Goal: Task Accomplishment & Management: Complete application form

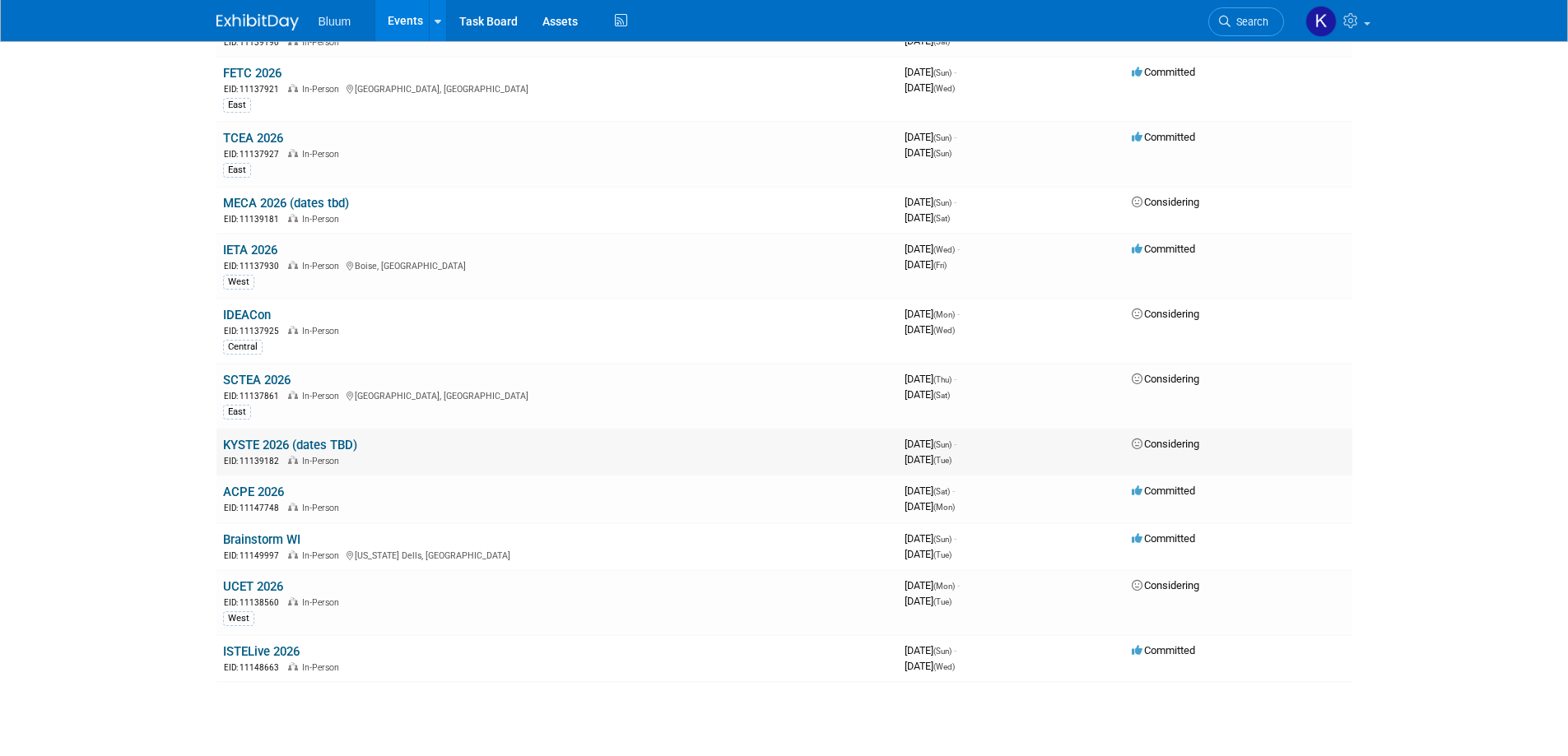
scroll to position [2042, 0]
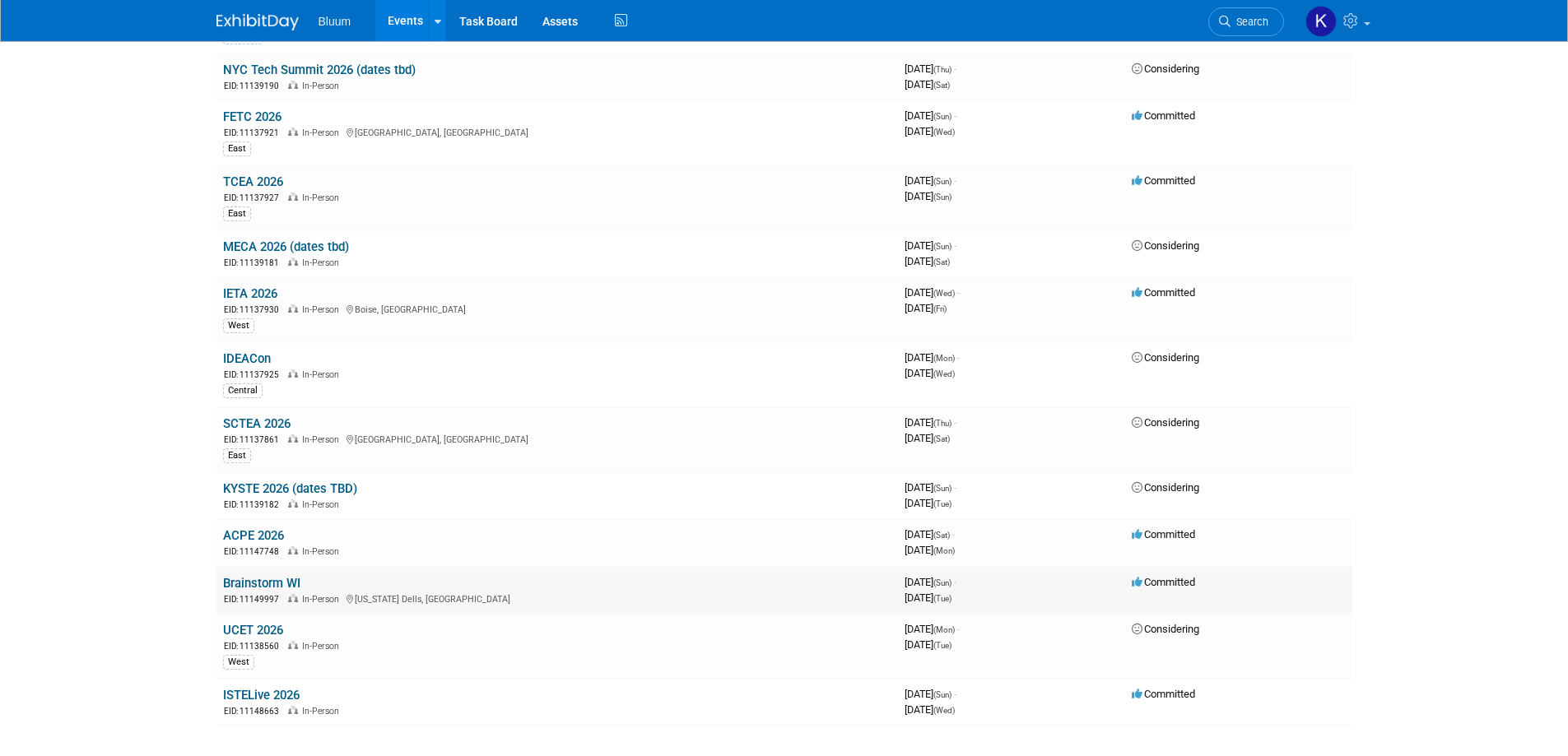
click at [291, 585] on link "Brainstorm WI" at bounding box center [261, 583] width 78 height 15
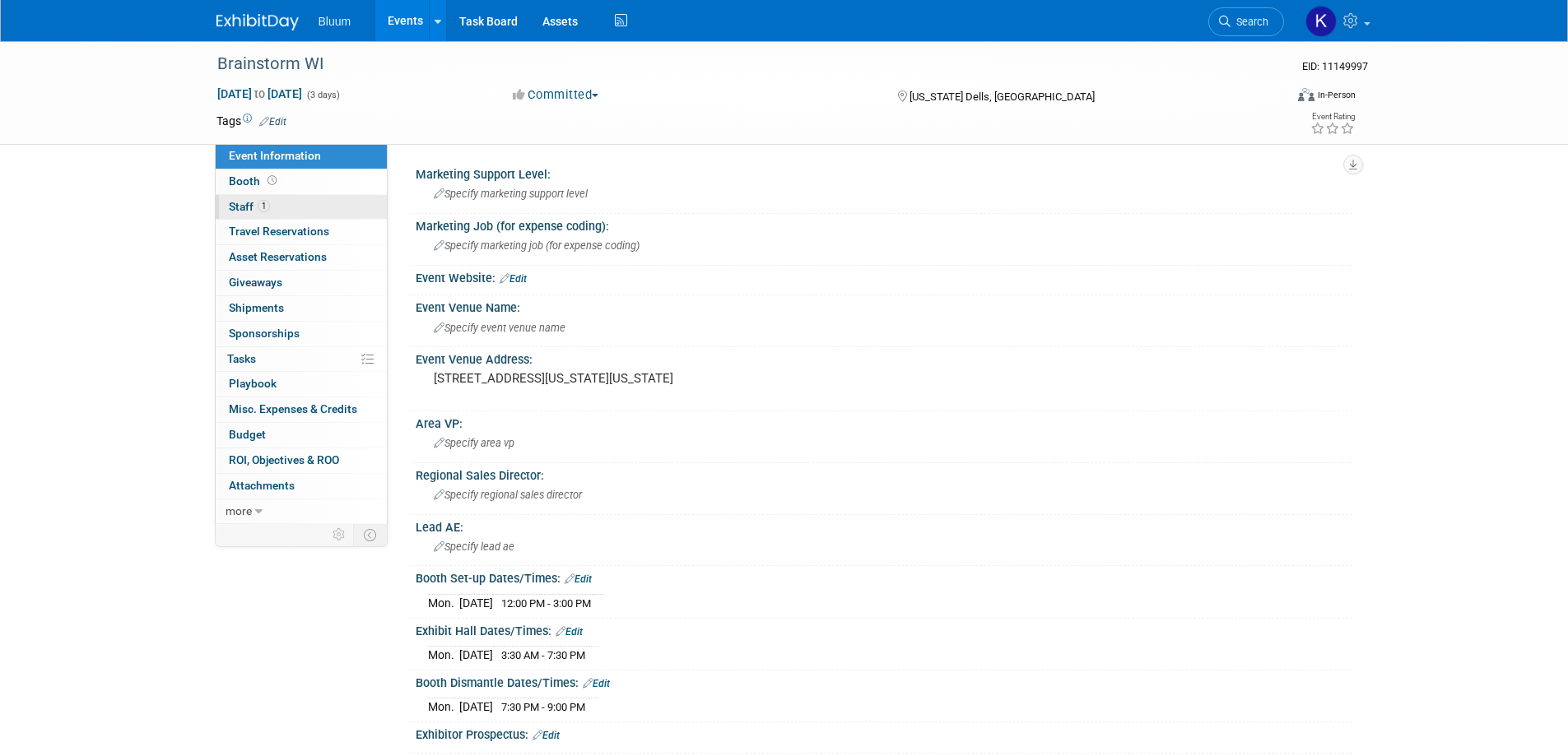
click at [226, 206] on link "1 Staff 1" at bounding box center [301, 207] width 171 height 25
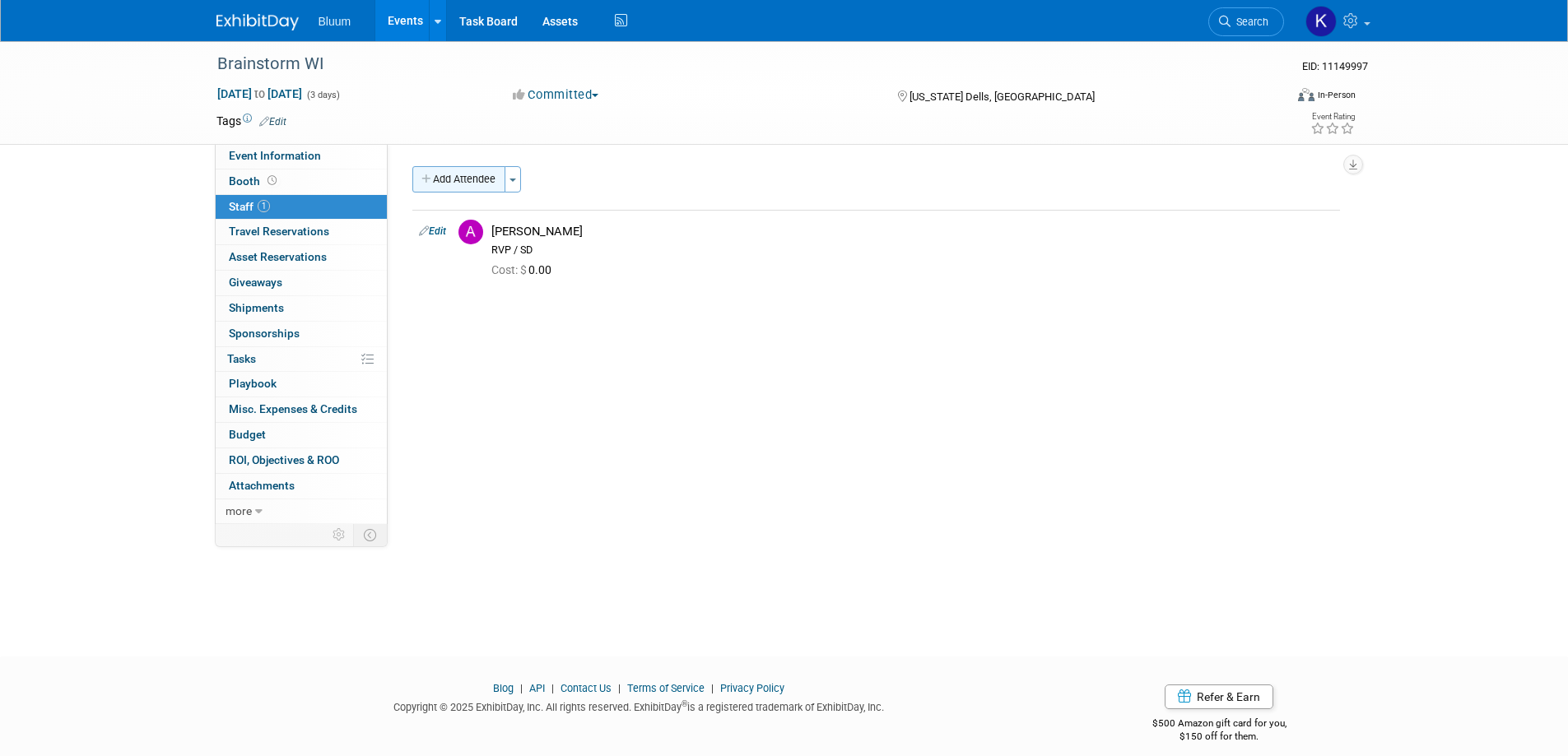
click at [476, 178] on button "Add Attendee" at bounding box center [459, 180] width 93 height 27
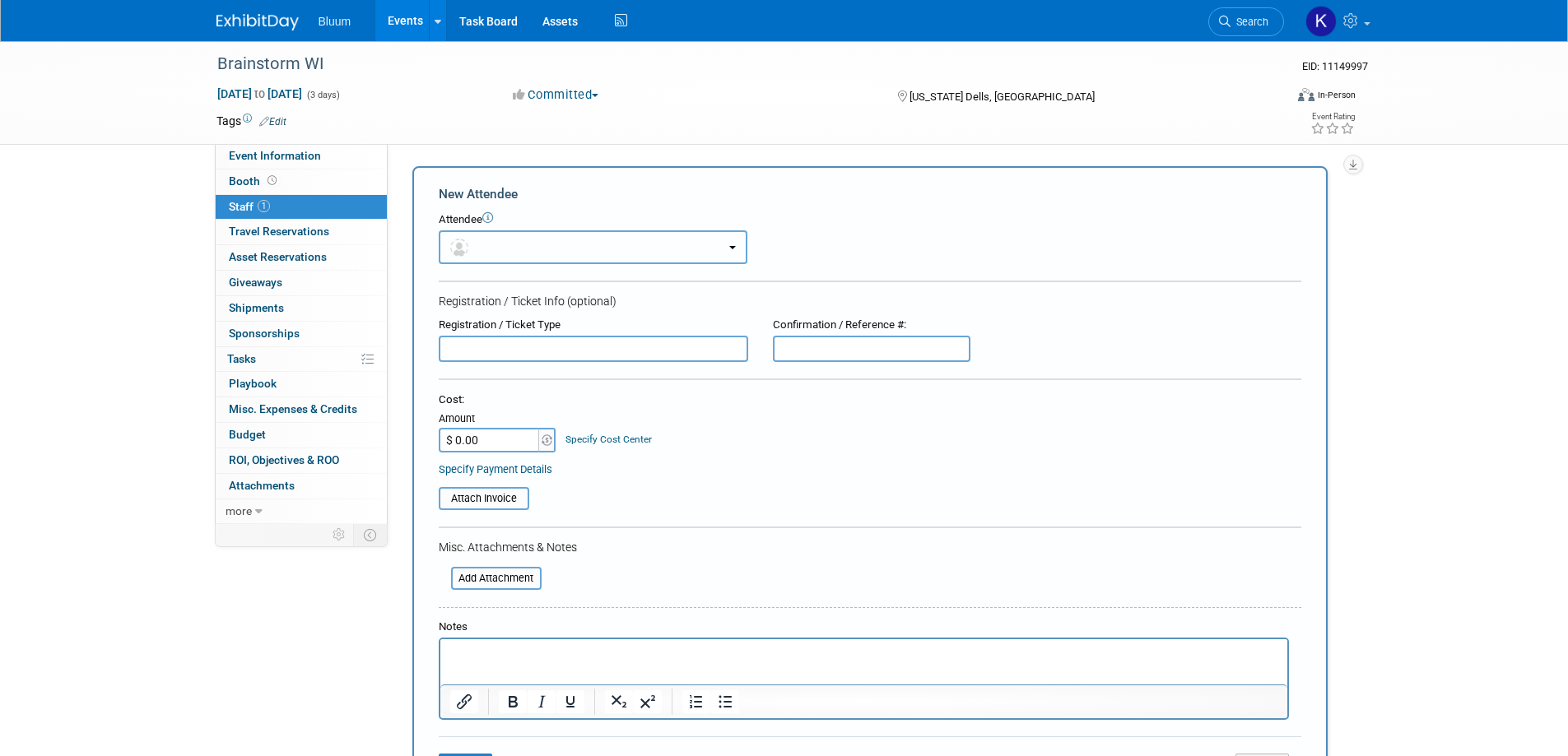
click at [551, 254] on button "button" at bounding box center [593, 247] width 309 height 34
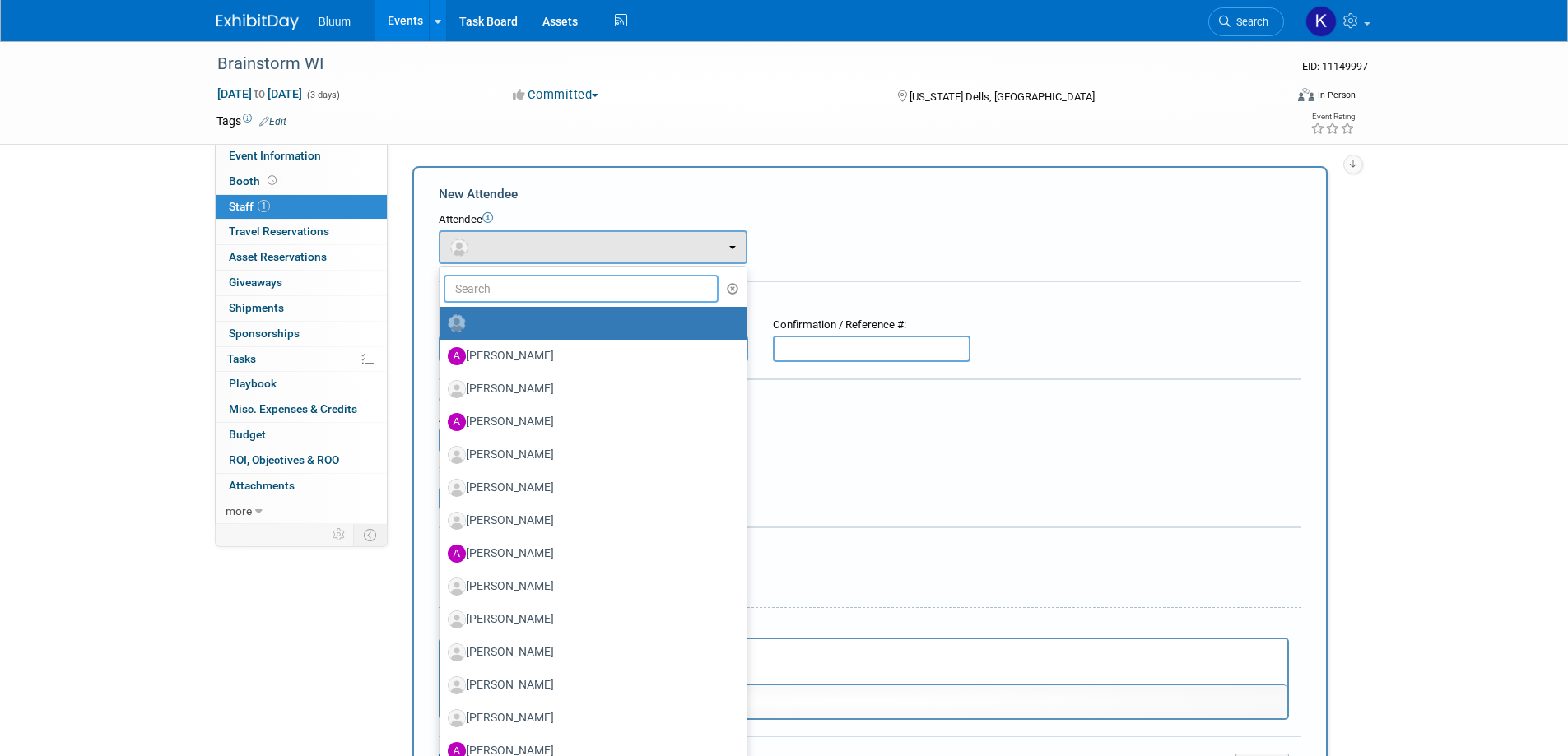
click at [513, 293] on input "text" at bounding box center [581, 289] width 275 height 28
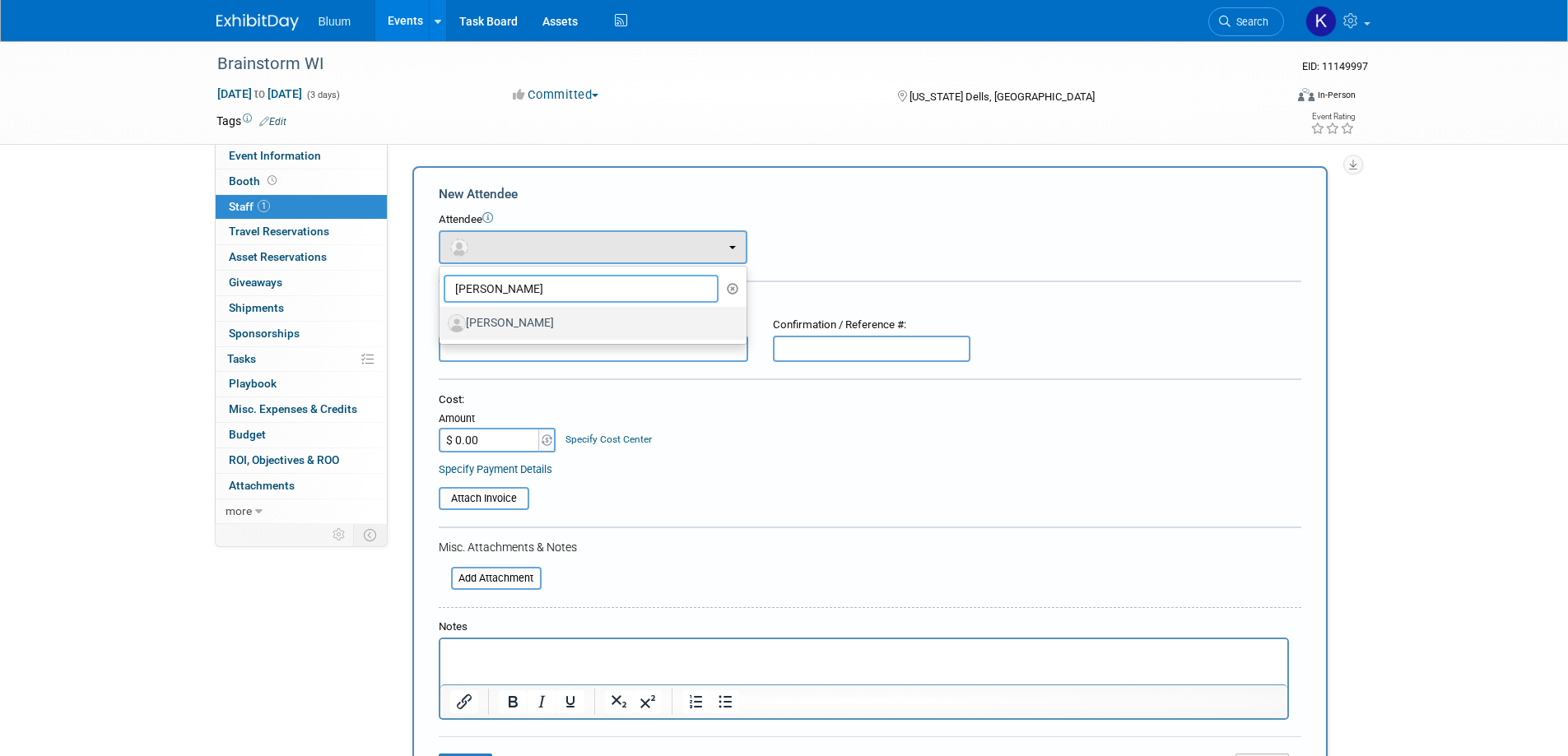
type input "leann"
click at [524, 324] on label "Leanne Sutcliffe" at bounding box center [589, 324] width 282 height 27
click at [518, 316] on label "Leanne Sutcliffe" at bounding box center [589, 324] width 282 height 27
click at [442, 316] on input "Leanne Sutcliffe" at bounding box center [437, 321] width 10 height 10
select select "a6f8899e-b71a-4312-8653-946dcf66afec"
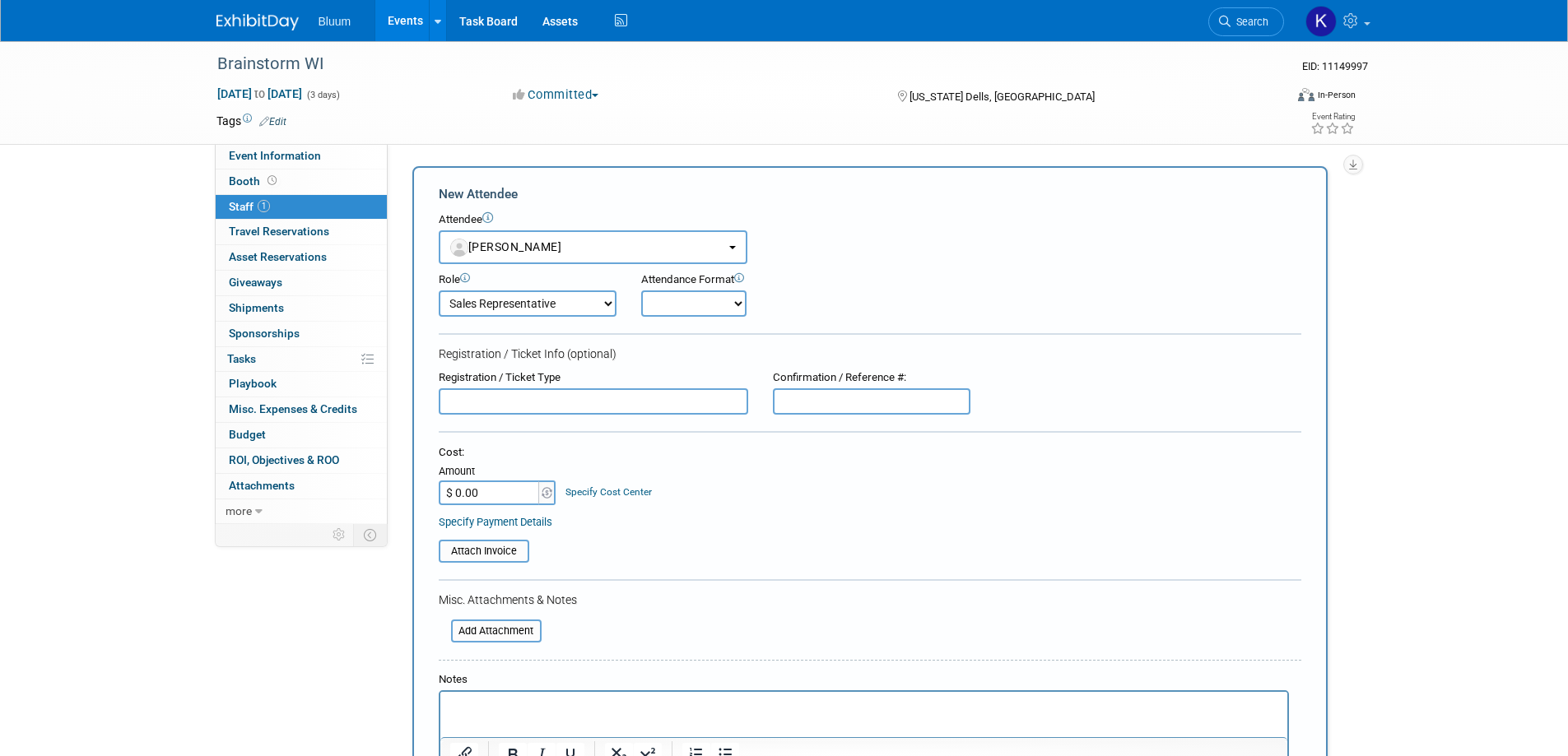
click at [593, 307] on select "Account Executive Demonstrator Event Support Host Leadership Offsite Event Supp…" at bounding box center [527, 304] width 178 height 27
select select "600"
click at [438, 291] on select "Account Executive Demonstrator Event Support Host Leadership Offsite Event Supp…" at bounding box center [527, 304] width 178 height 27
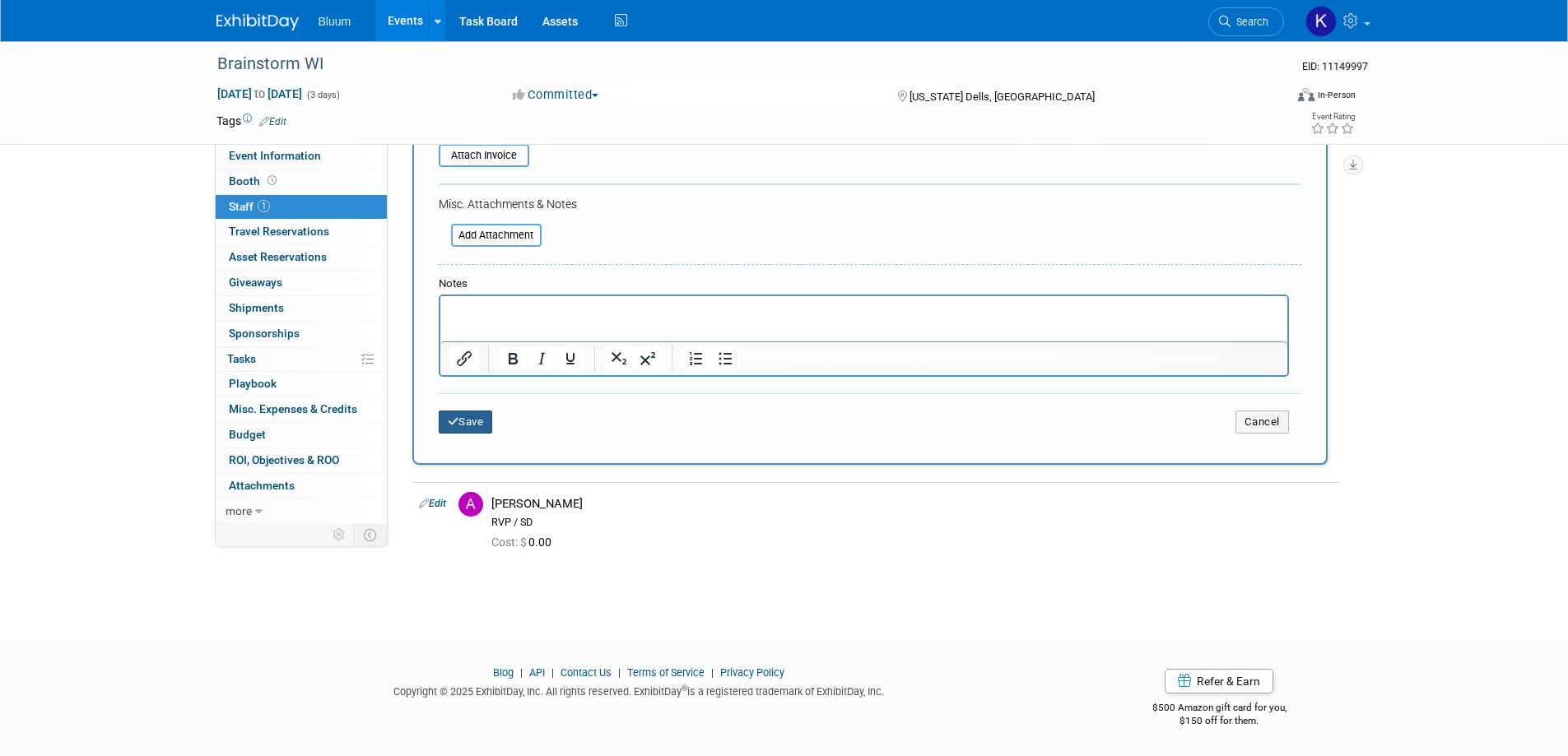
click at [475, 431] on button "Save" at bounding box center [465, 422] width 54 height 23
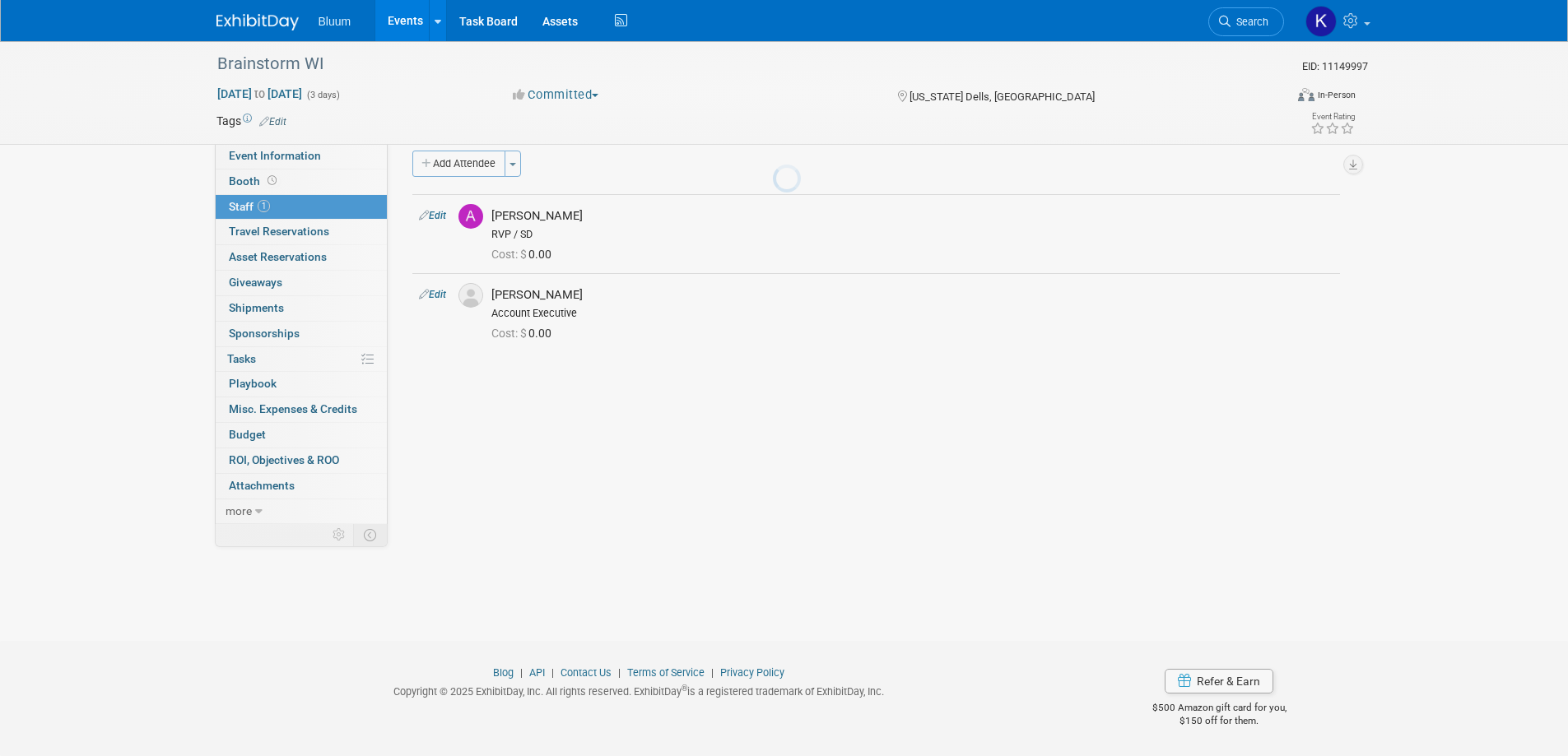
scroll to position [16, 0]
click at [477, 167] on button "Add Attendee" at bounding box center [459, 164] width 93 height 27
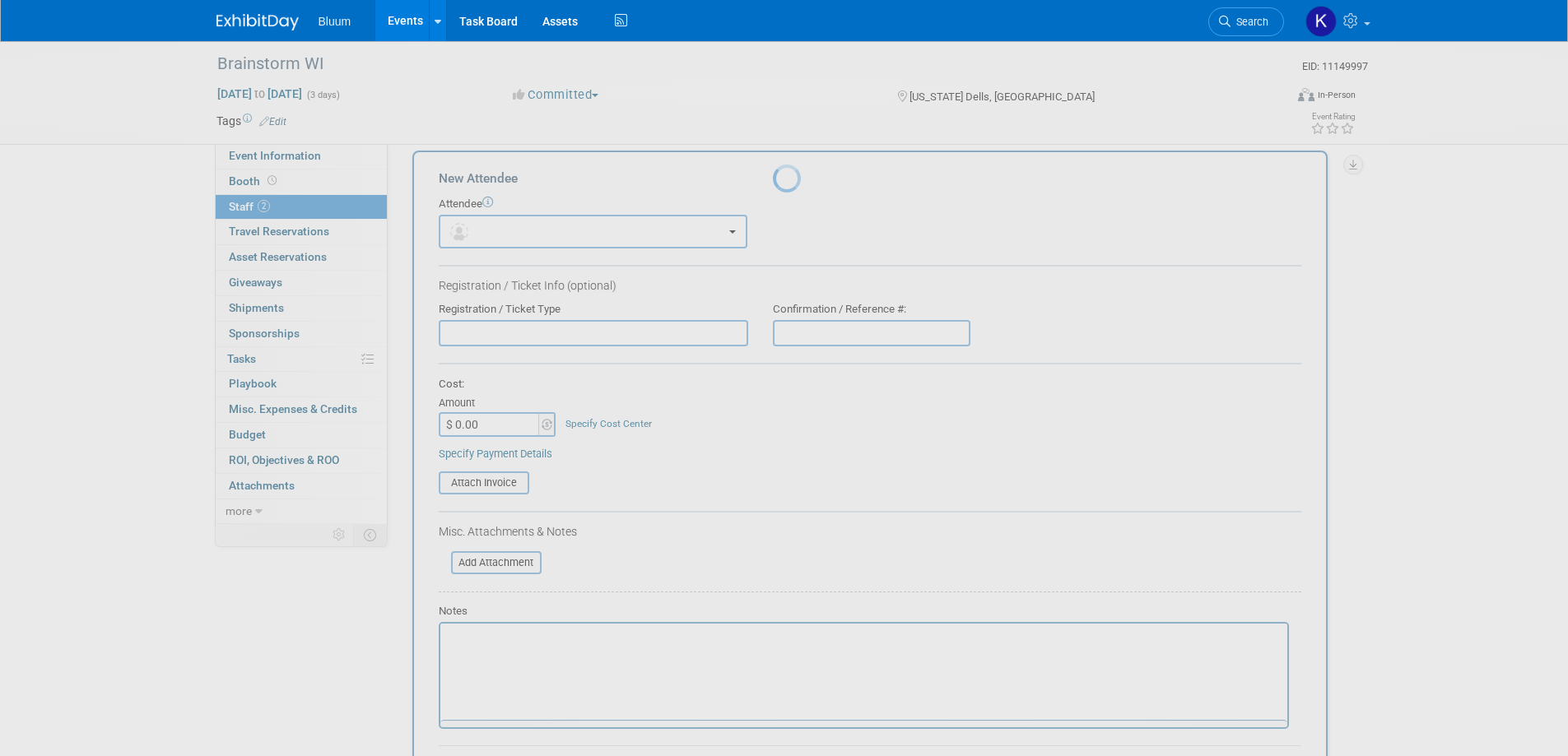
scroll to position [0, 0]
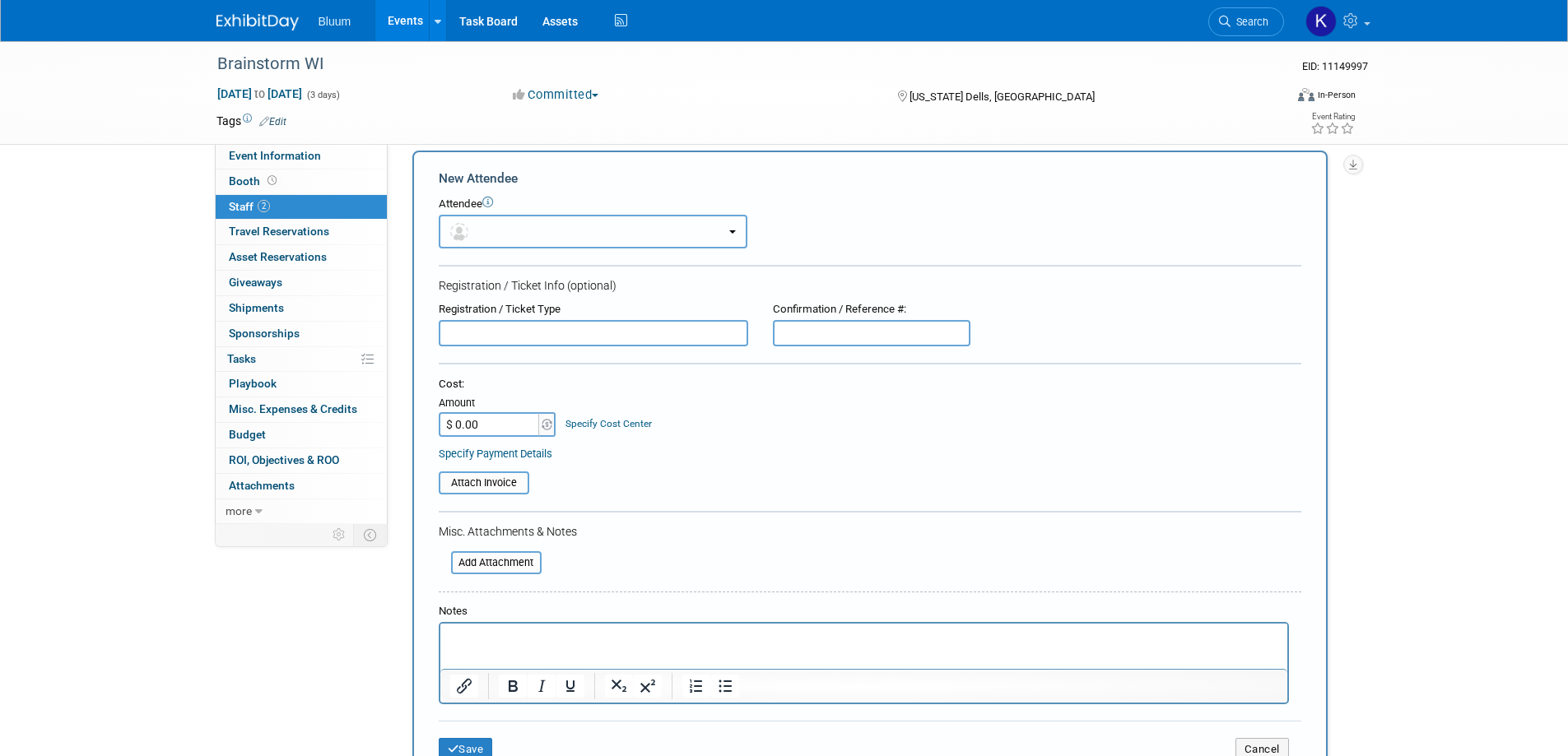
click at [501, 223] on button "button" at bounding box center [593, 231] width 309 height 34
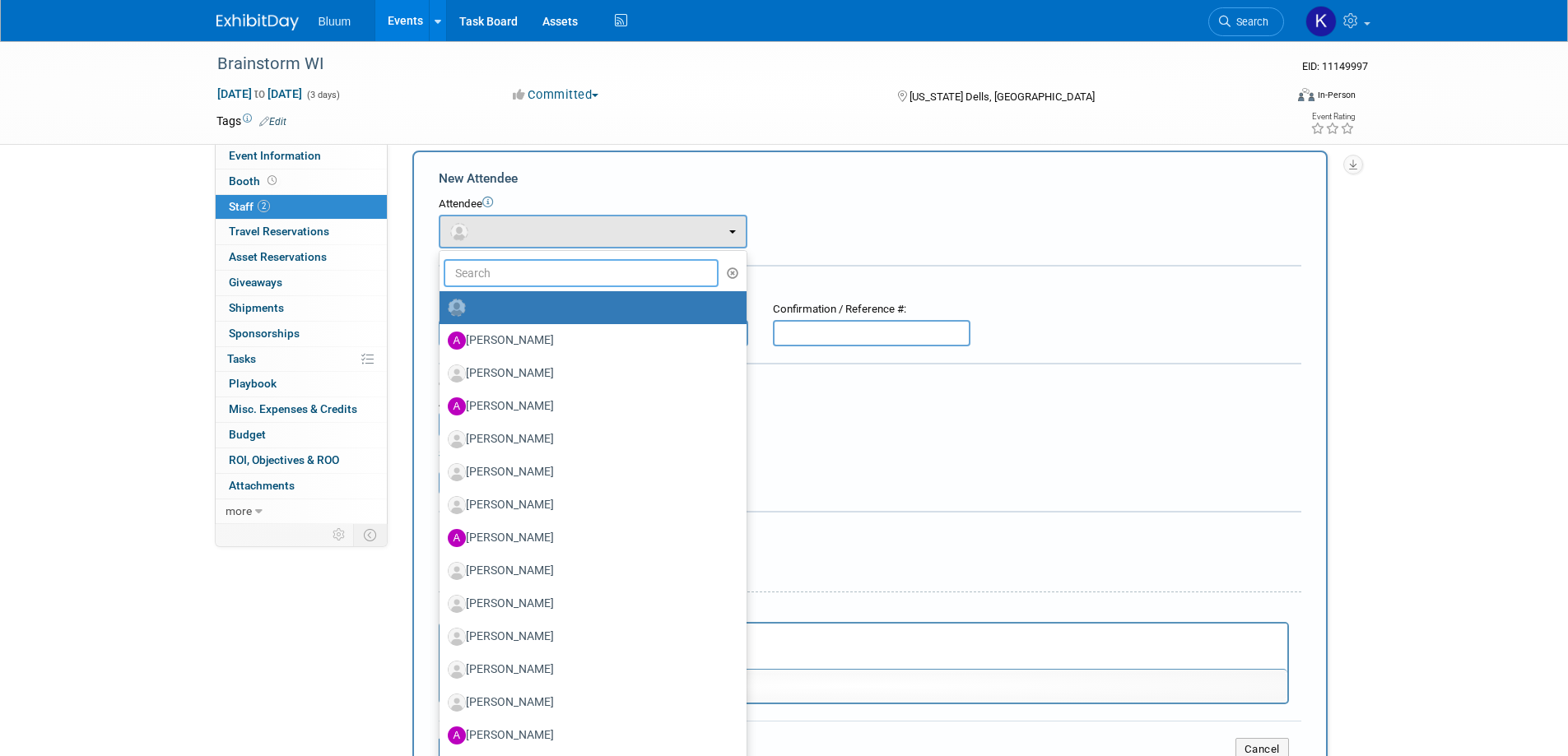
click at [506, 271] on input "text" at bounding box center [581, 273] width 275 height 28
paste input "Missy Johnson"
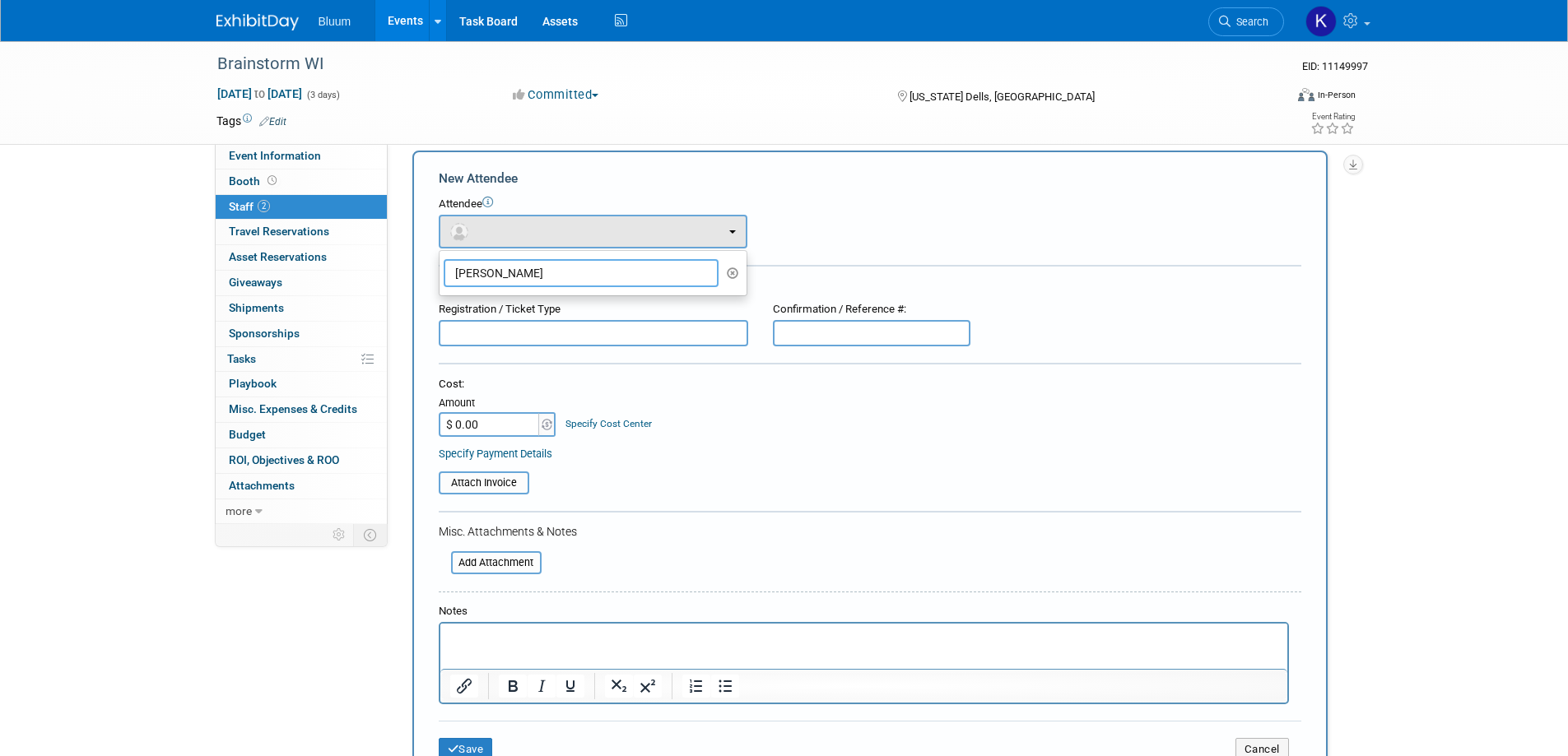
click at [601, 278] on input "Missy Johnson" at bounding box center [581, 273] width 275 height 28
type input "Missy"
click at [531, 305] on label "Missy Johnson" at bounding box center [589, 307] width 282 height 27
click at [442, 305] on input "Missy Johnson" at bounding box center [437, 306] width 10 height 10
select select "e43fd81a-32d4-47cc-8d5b-6dd78bfc7d30"
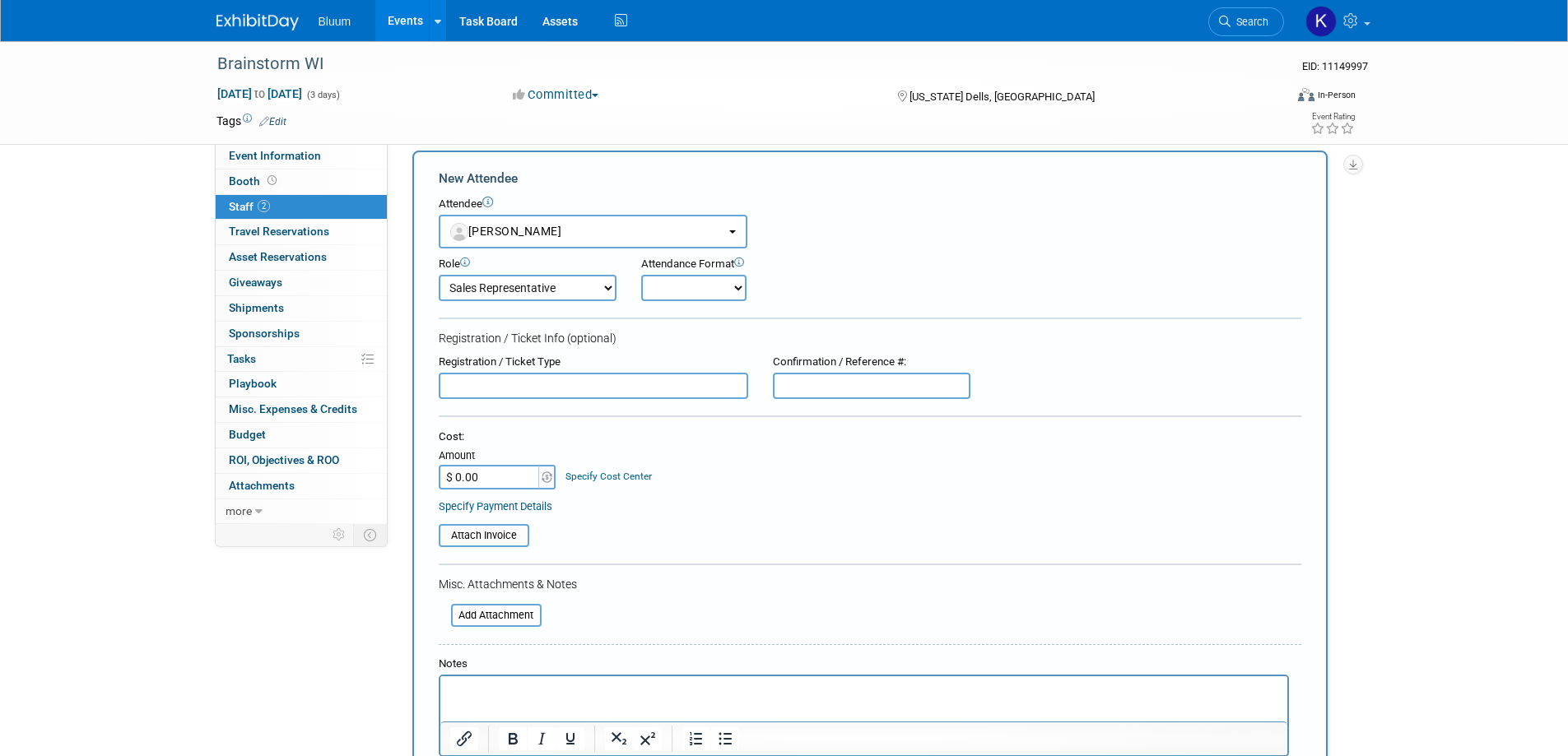
click at [559, 292] on select "Account Executive Demonstrator Event Support Host Leadership Offsite Event Supp…" at bounding box center [527, 288] width 178 height 27
select select "600"
click at [438, 275] on select "Account Executive Demonstrator Event Support Host Leadership Offsite Event Supp…" at bounding box center [527, 288] width 178 height 27
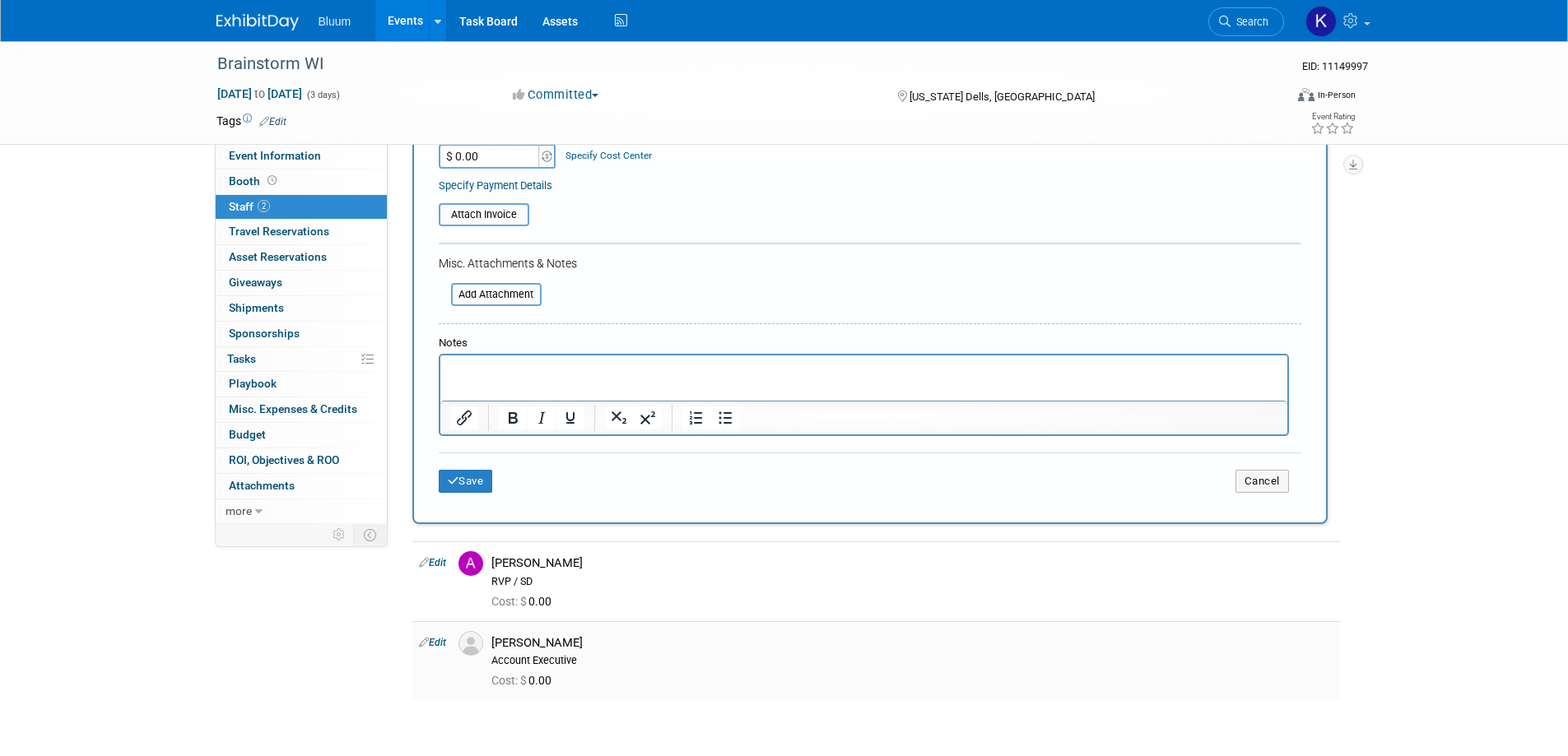
scroll to position [476, 0]
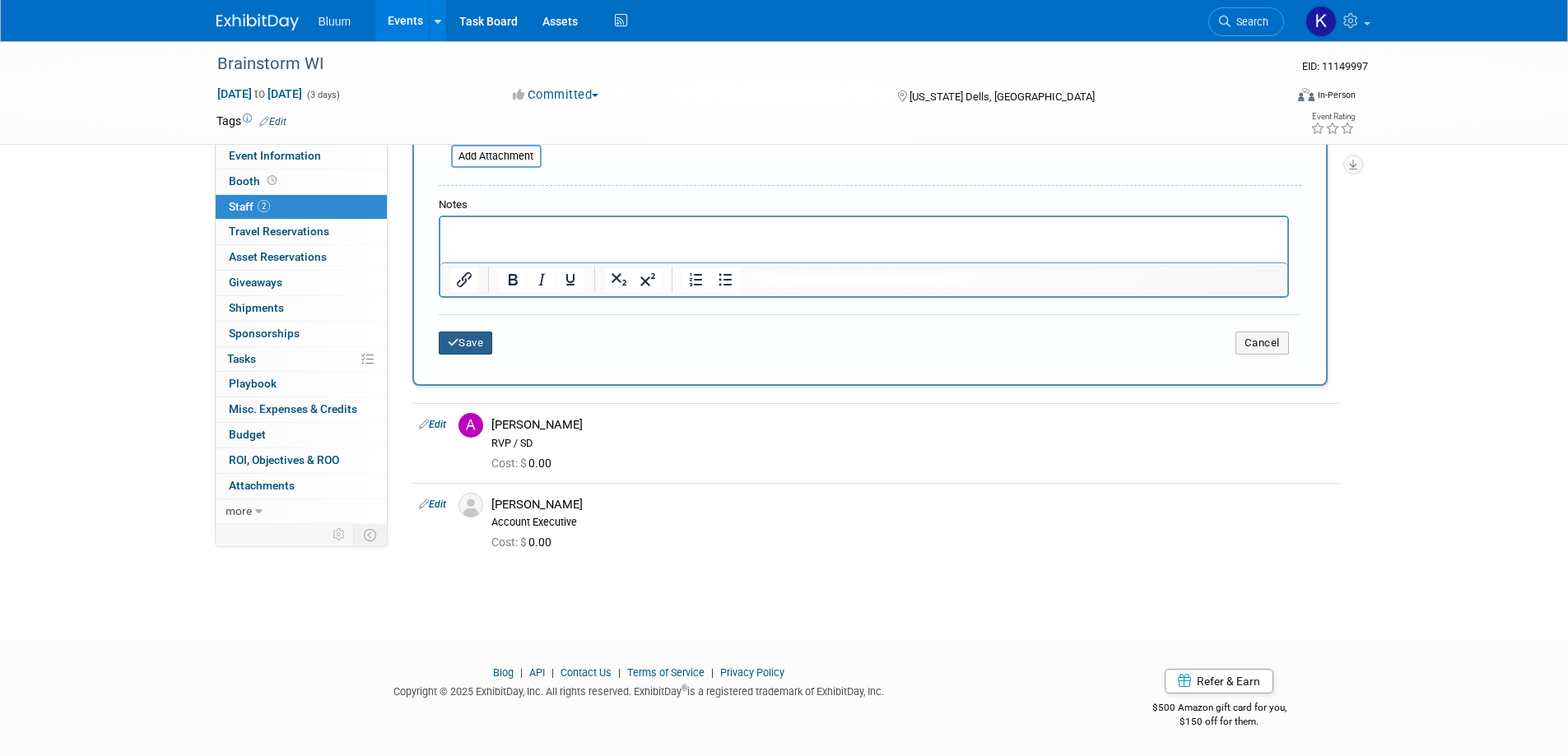
click at [468, 346] on button "Save" at bounding box center [465, 343] width 54 height 23
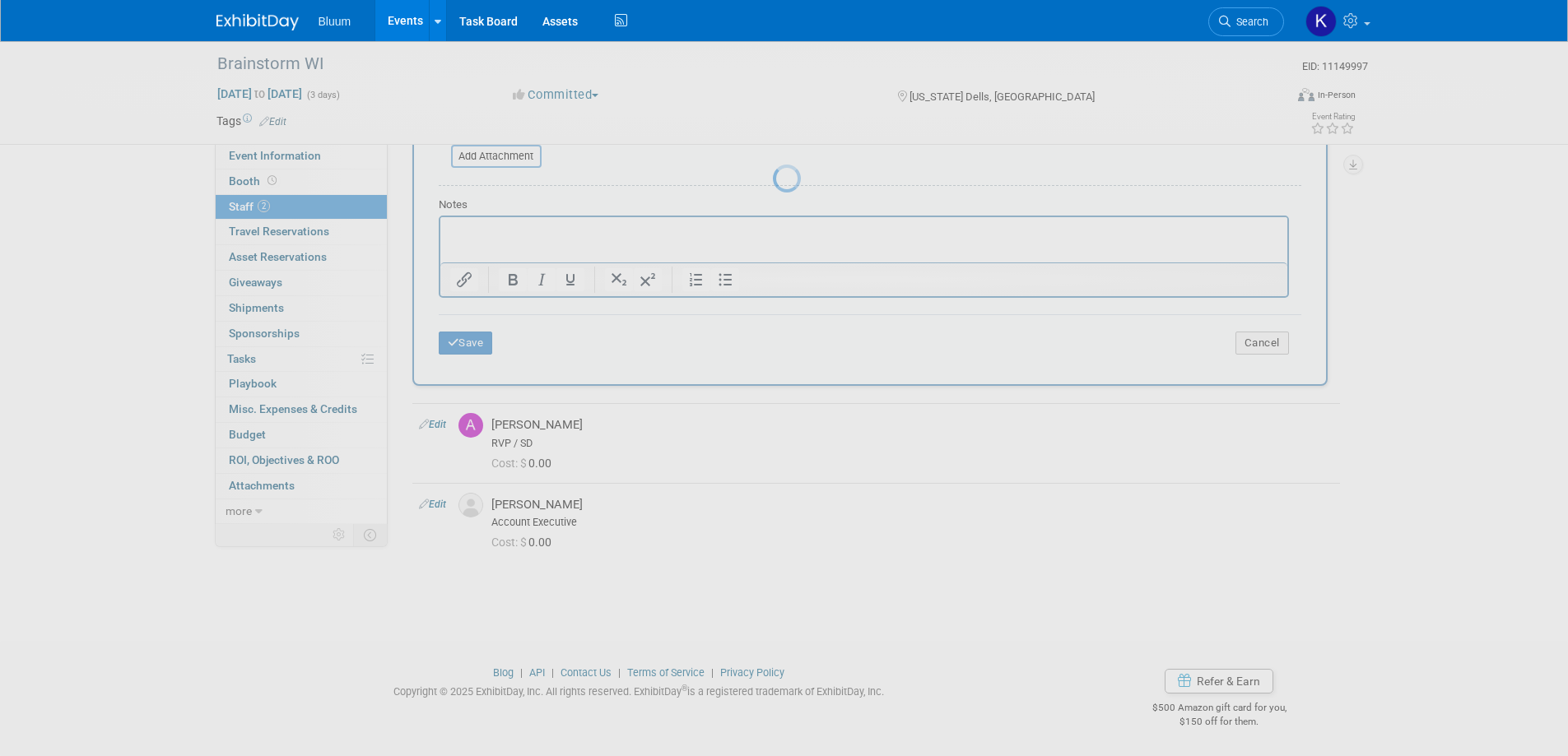
scroll to position [16, 0]
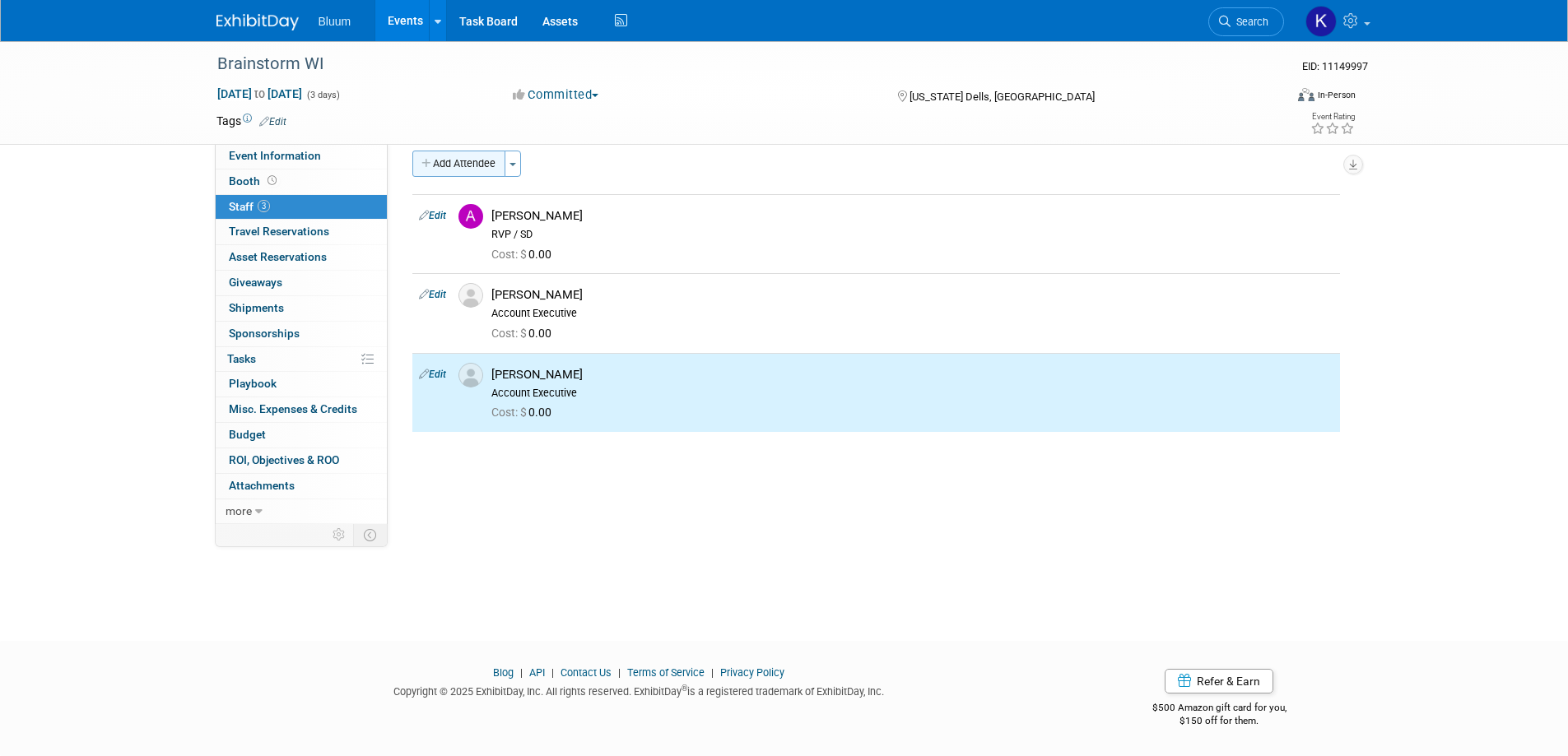
click at [468, 168] on button "Add Attendee" at bounding box center [459, 164] width 93 height 27
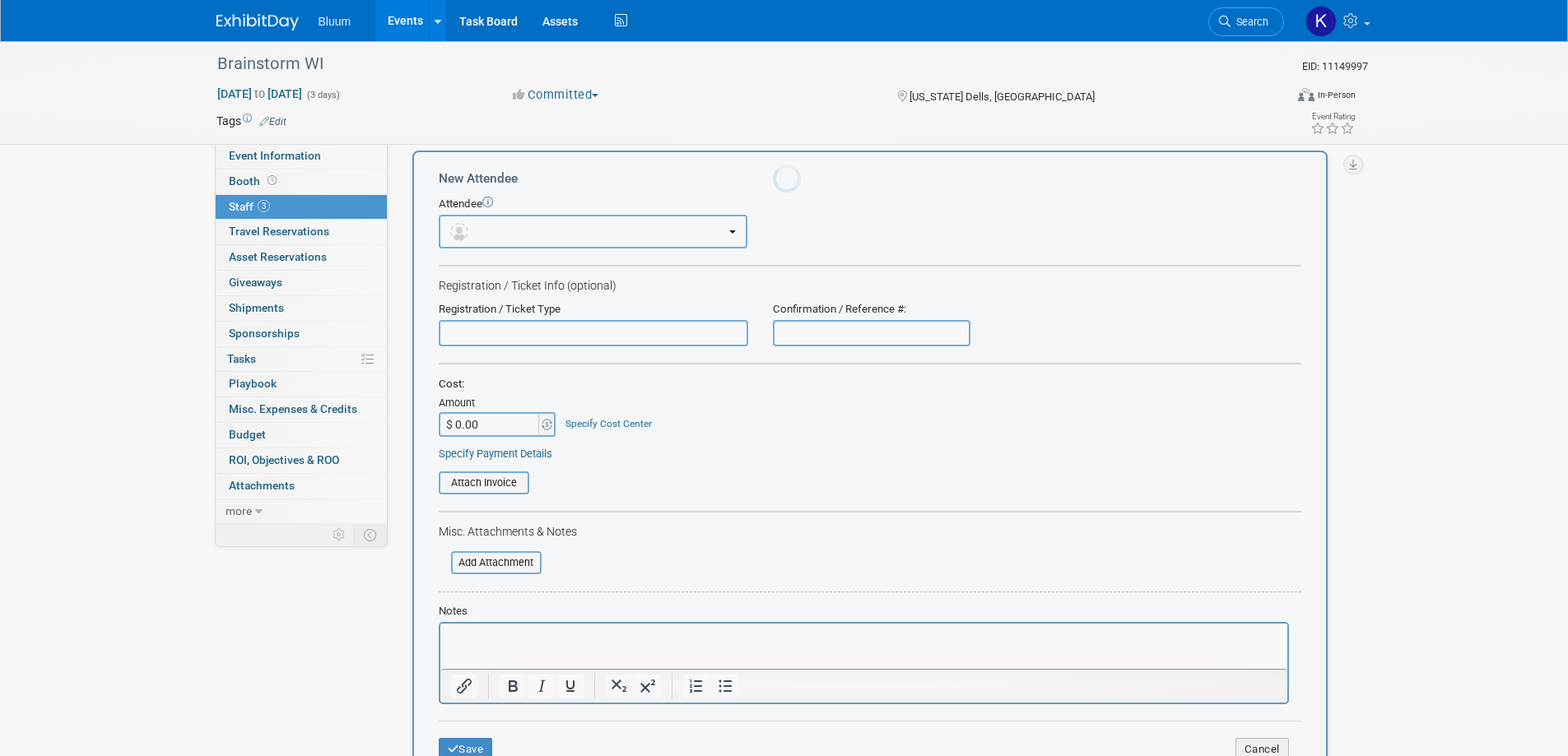
scroll to position [0, 0]
click at [497, 230] on button "button" at bounding box center [593, 231] width 309 height 34
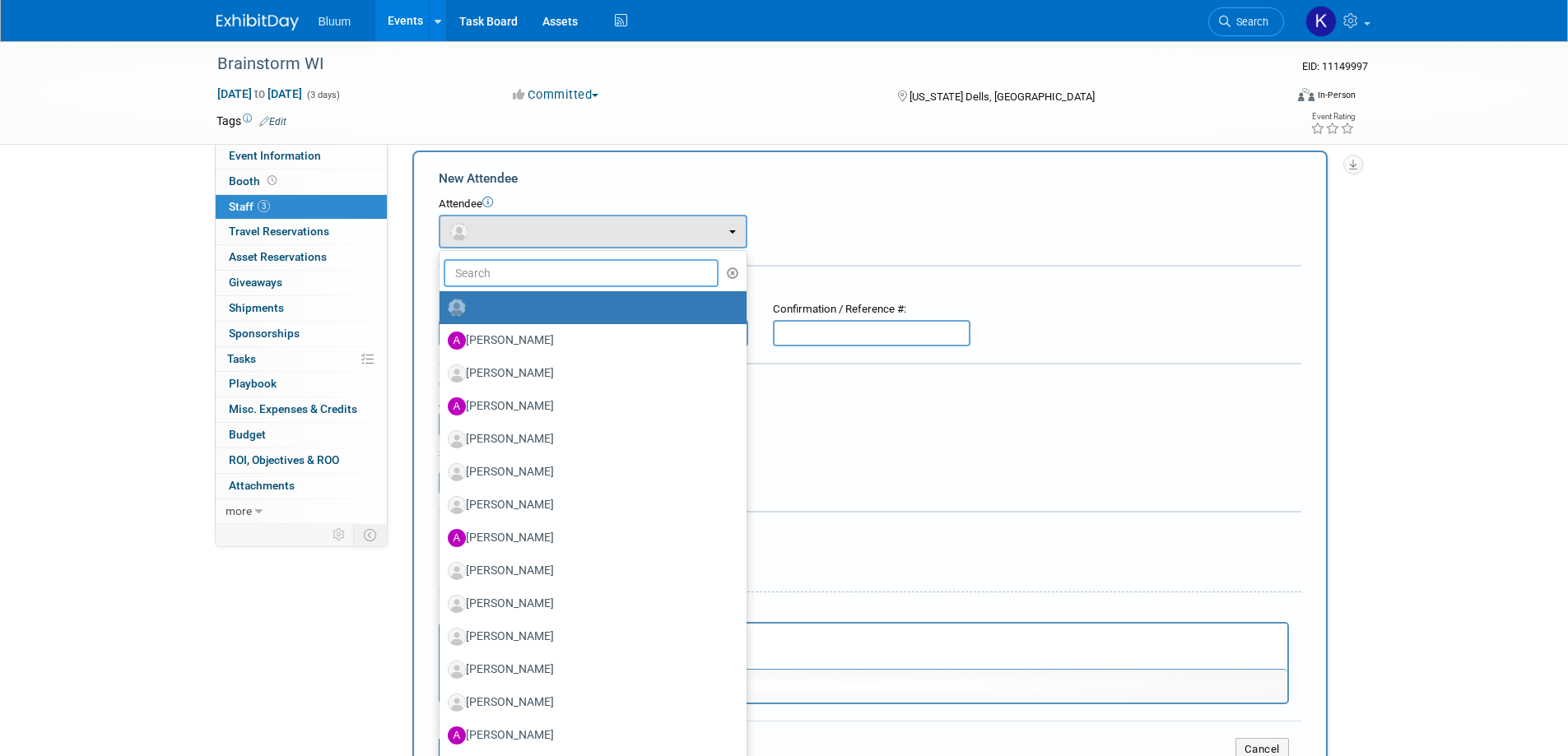
click at [503, 270] on input "text" at bounding box center [581, 273] width 275 height 28
paste input "Chris Jensen"
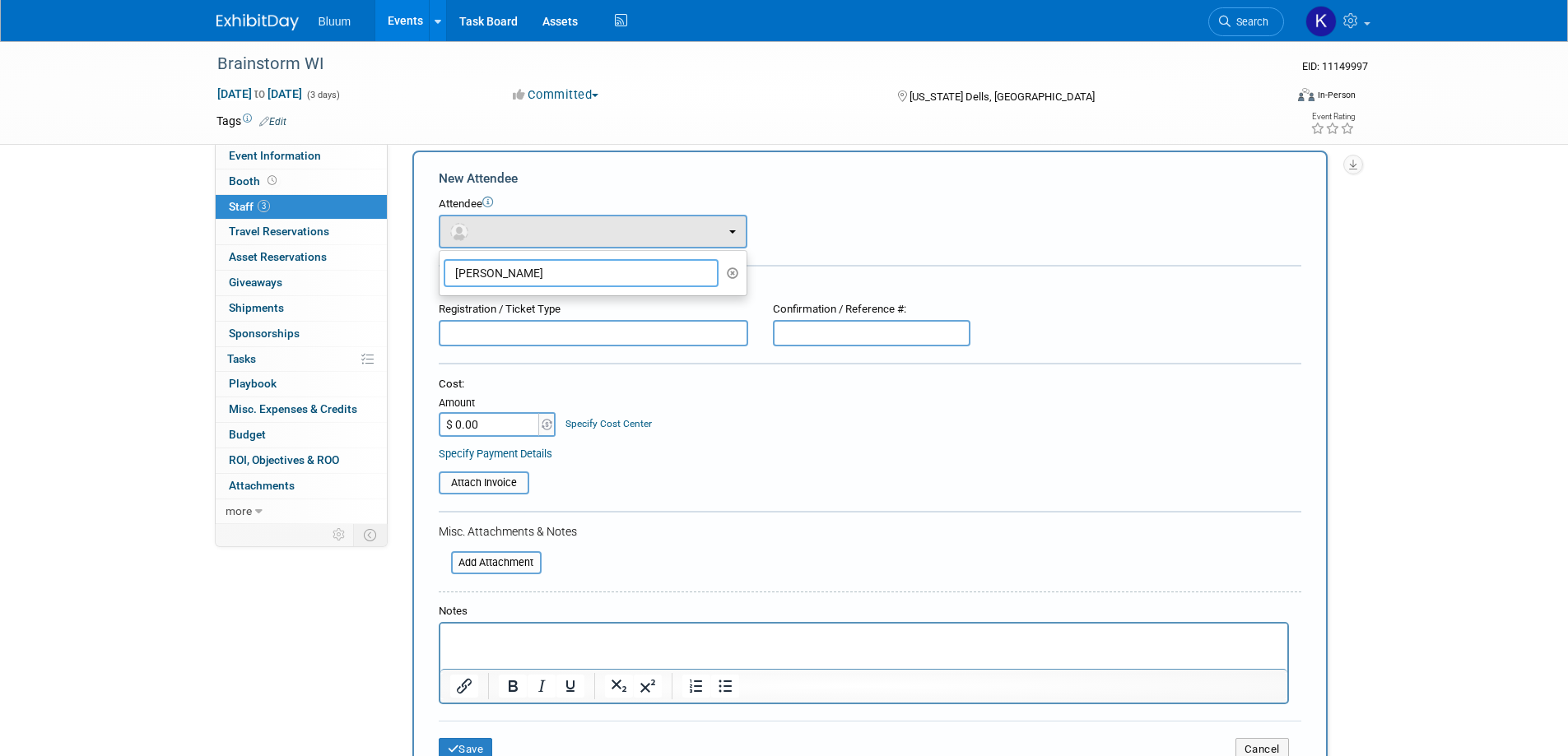
click at [566, 275] on input "Chris Jensen" at bounding box center [581, 273] width 275 height 28
type input "Chris Jensen"
click at [559, 314] on div "Registration / Ticket Type" at bounding box center [593, 310] width 310 height 16
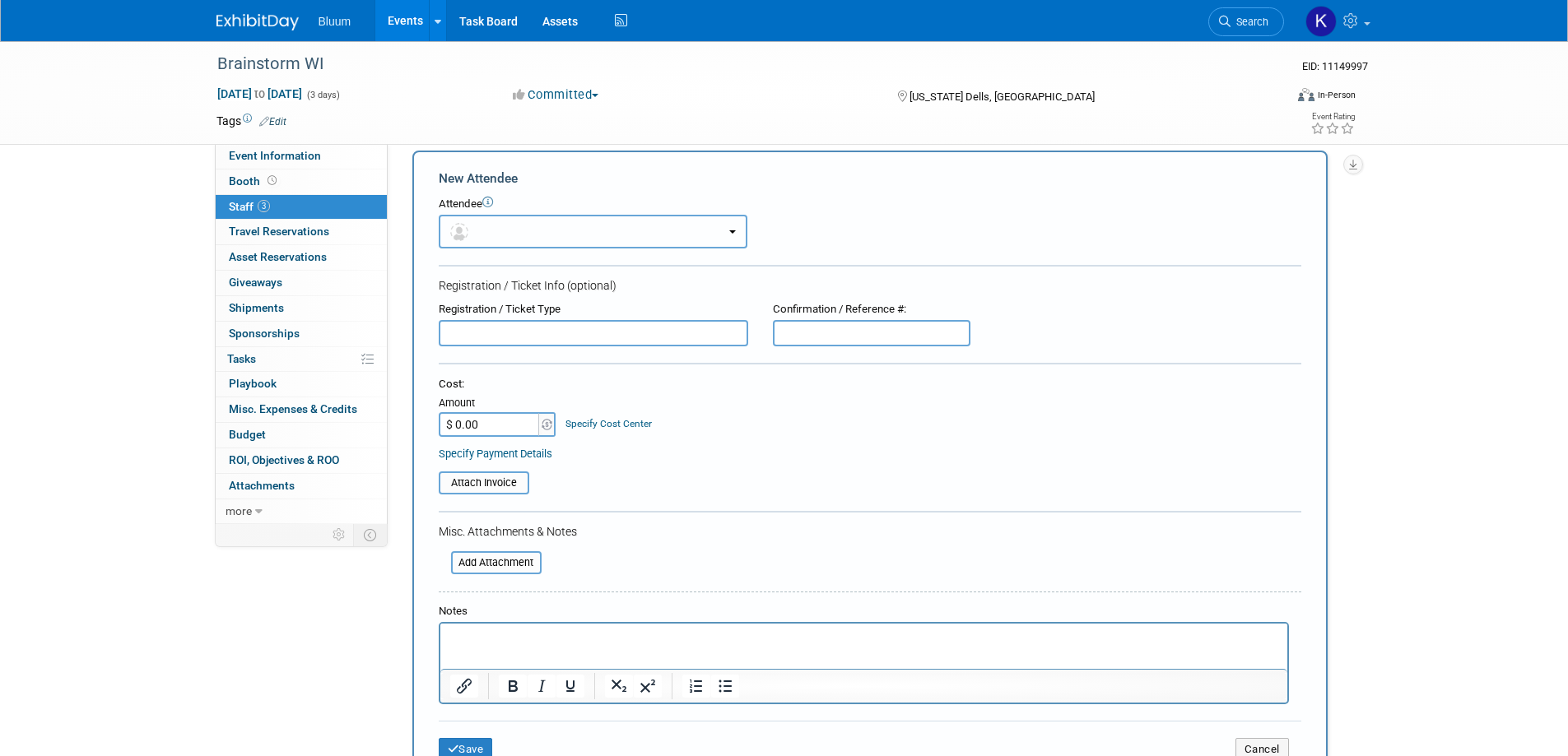
click at [526, 230] on button "button" at bounding box center [593, 231] width 309 height 34
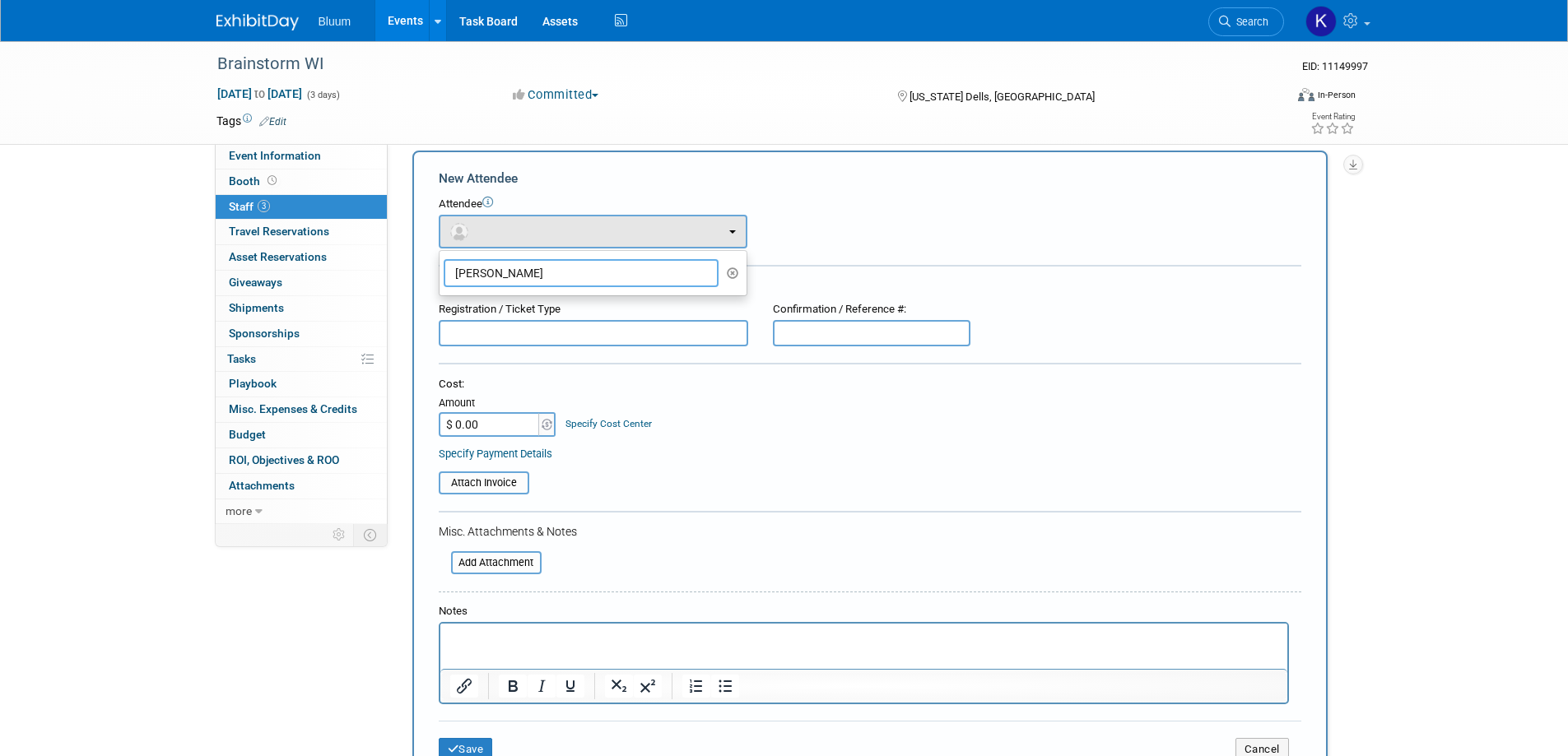
drag, startPoint x: 559, startPoint y: 266, endPoint x: 406, endPoint y: 268, distance: 153.0
click at [406, 268] on div "Add Attendee Toggle Dropdown Quick -Tag Attendees Apply X (me) select all cancel" at bounding box center [875, 472] width 952 height 642
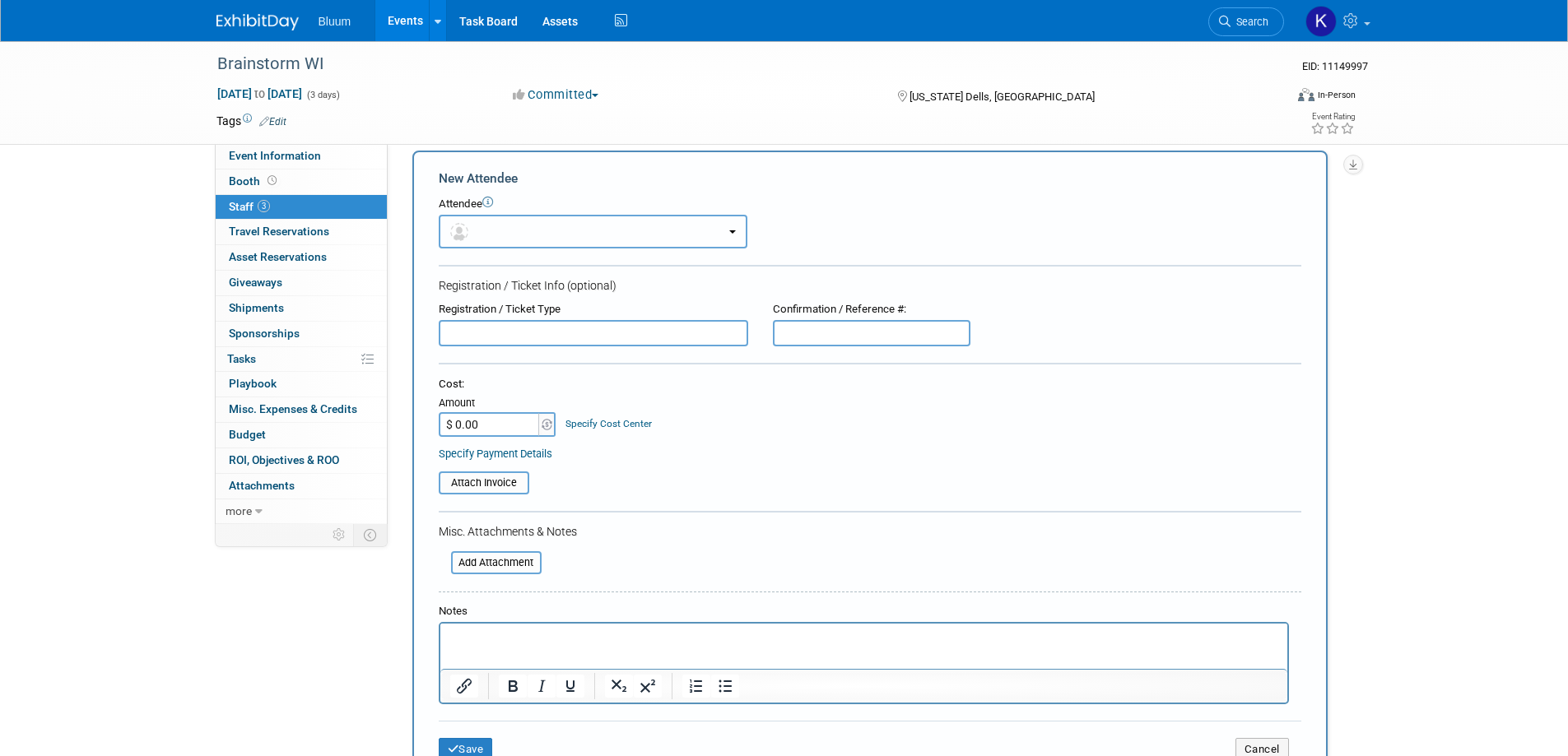
click at [527, 240] on button "button" at bounding box center [593, 231] width 309 height 34
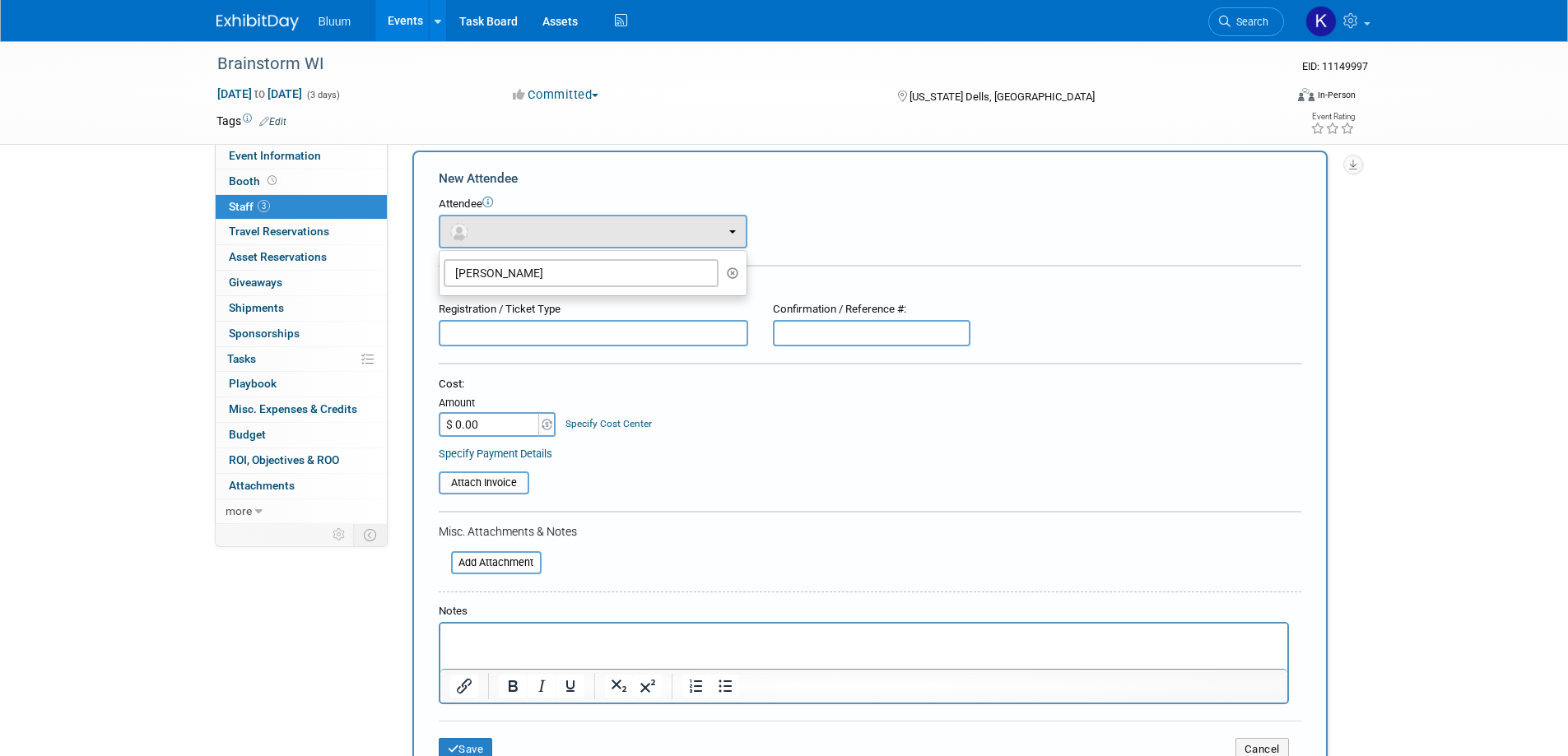
click at [728, 265] on button "button" at bounding box center [733, 273] width 19 height 25
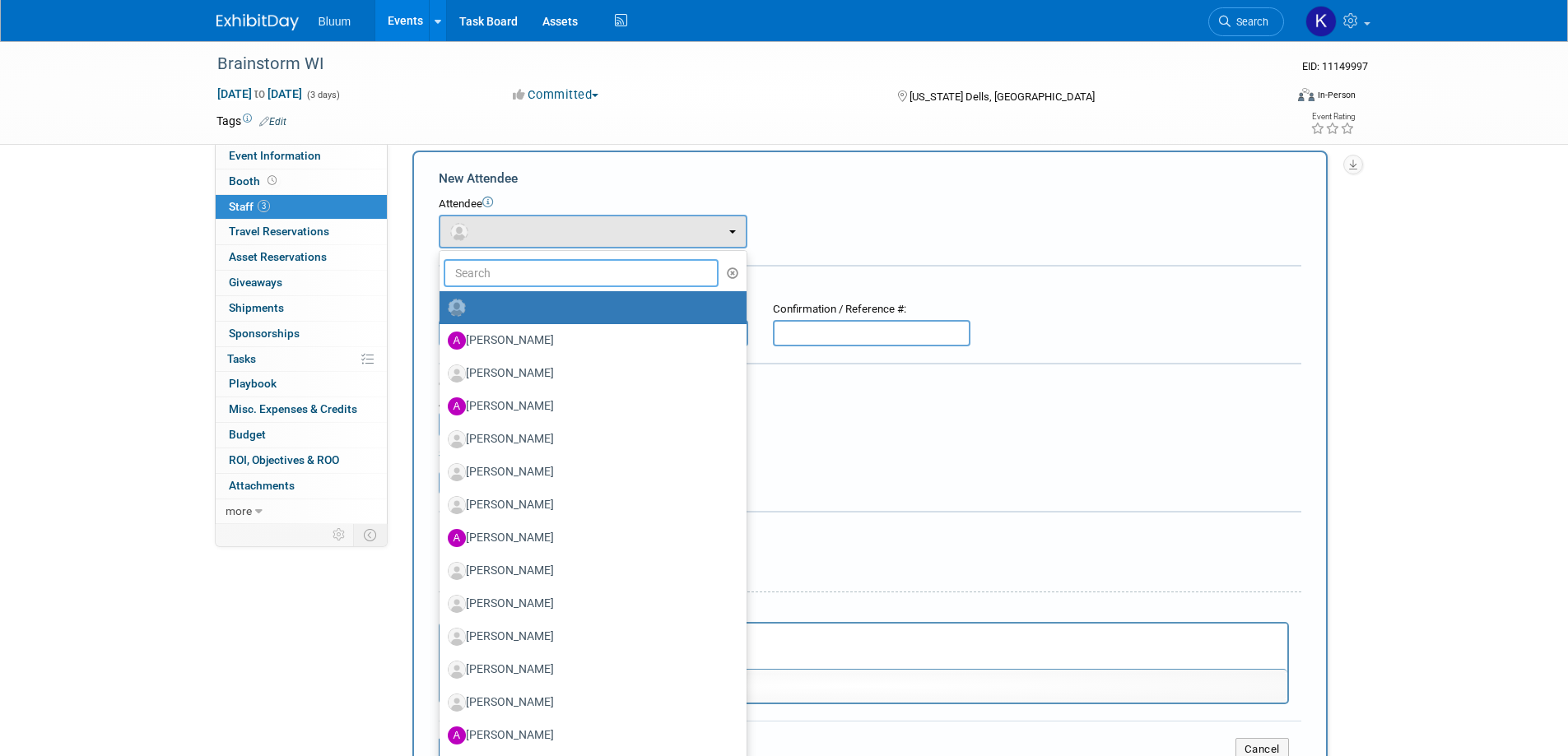
drag, startPoint x: 576, startPoint y: 261, endPoint x: 565, endPoint y: 268, distance: 13.0
click at [573, 263] on input "text" at bounding box center [581, 273] width 275 height 28
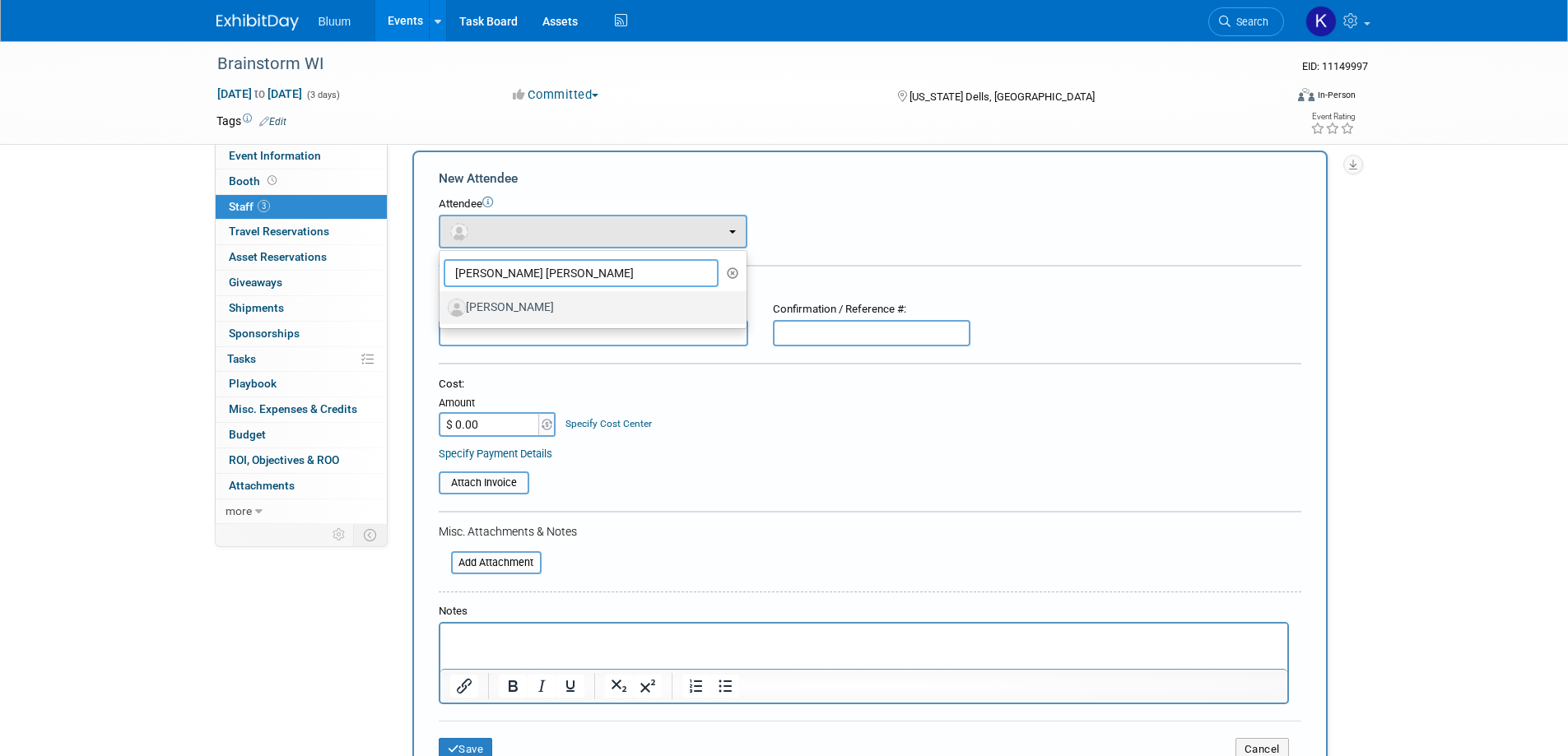
type input "chris je"
click at [496, 311] on label "Chris Jensen" at bounding box center [589, 307] width 282 height 27
click at [442, 311] on input "Chris Jensen" at bounding box center [437, 306] width 10 height 10
select select "7fe05af3-cc83-4b30-b7fc-8f37a6286d95"
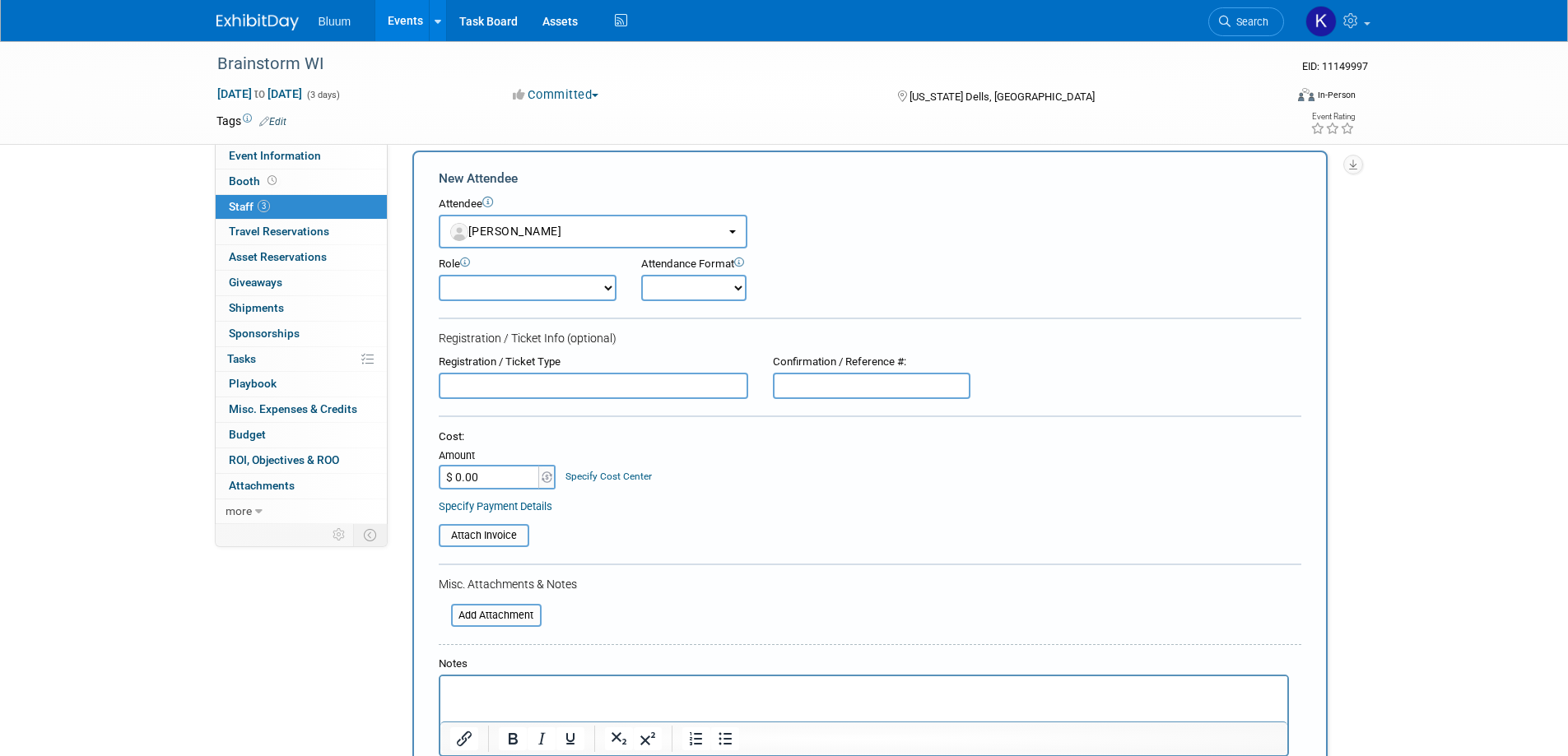
click at [525, 293] on select "Account Executive Demonstrator Event Support Host Leadership Offsite Event Supp…" at bounding box center [527, 288] width 178 height 27
select select "600"
click at [438, 275] on select "Account Executive Demonstrator Event Support Host Leadership Offsite Event Supp…" at bounding box center [527, 288] width 178 height 27
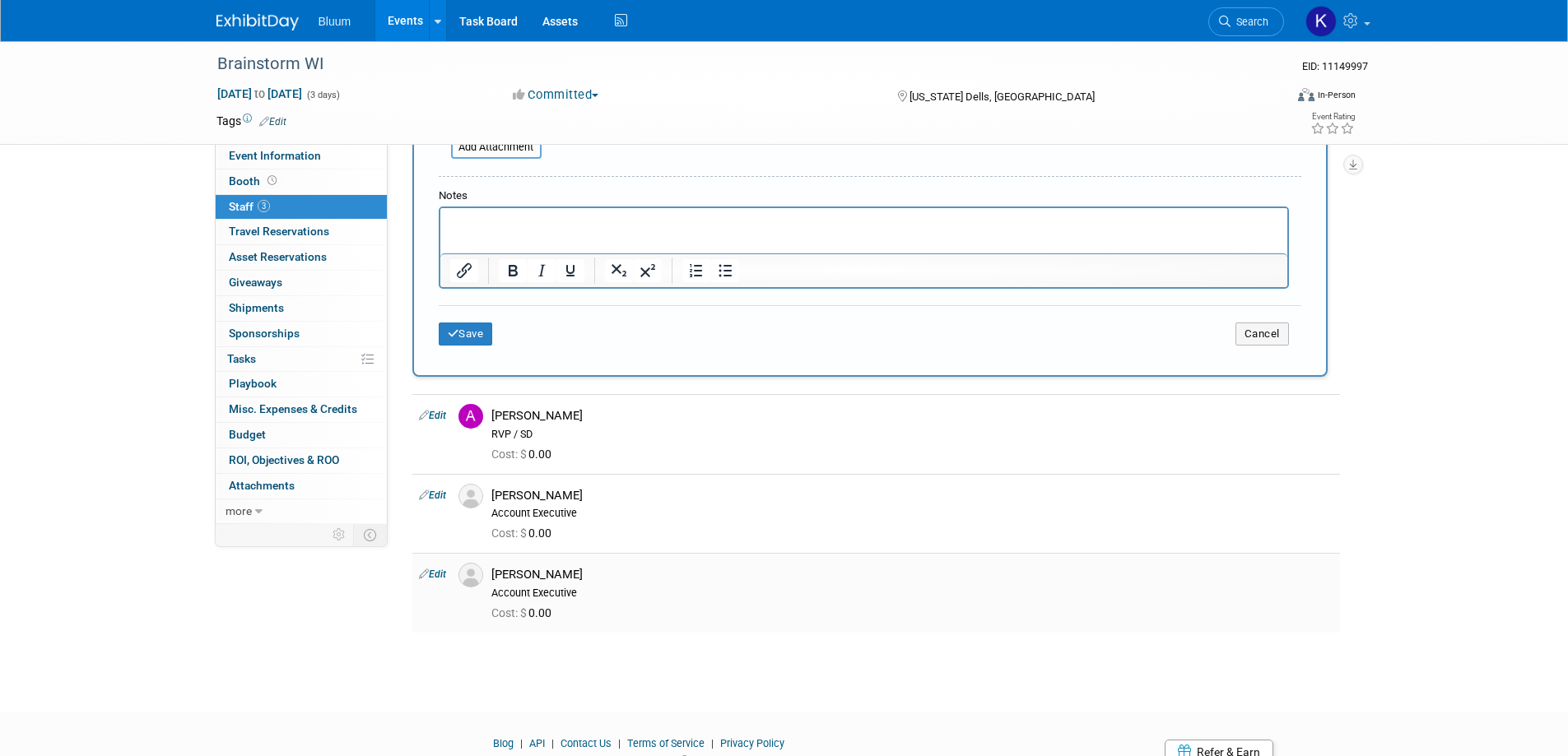
scroll to position [556, 0]
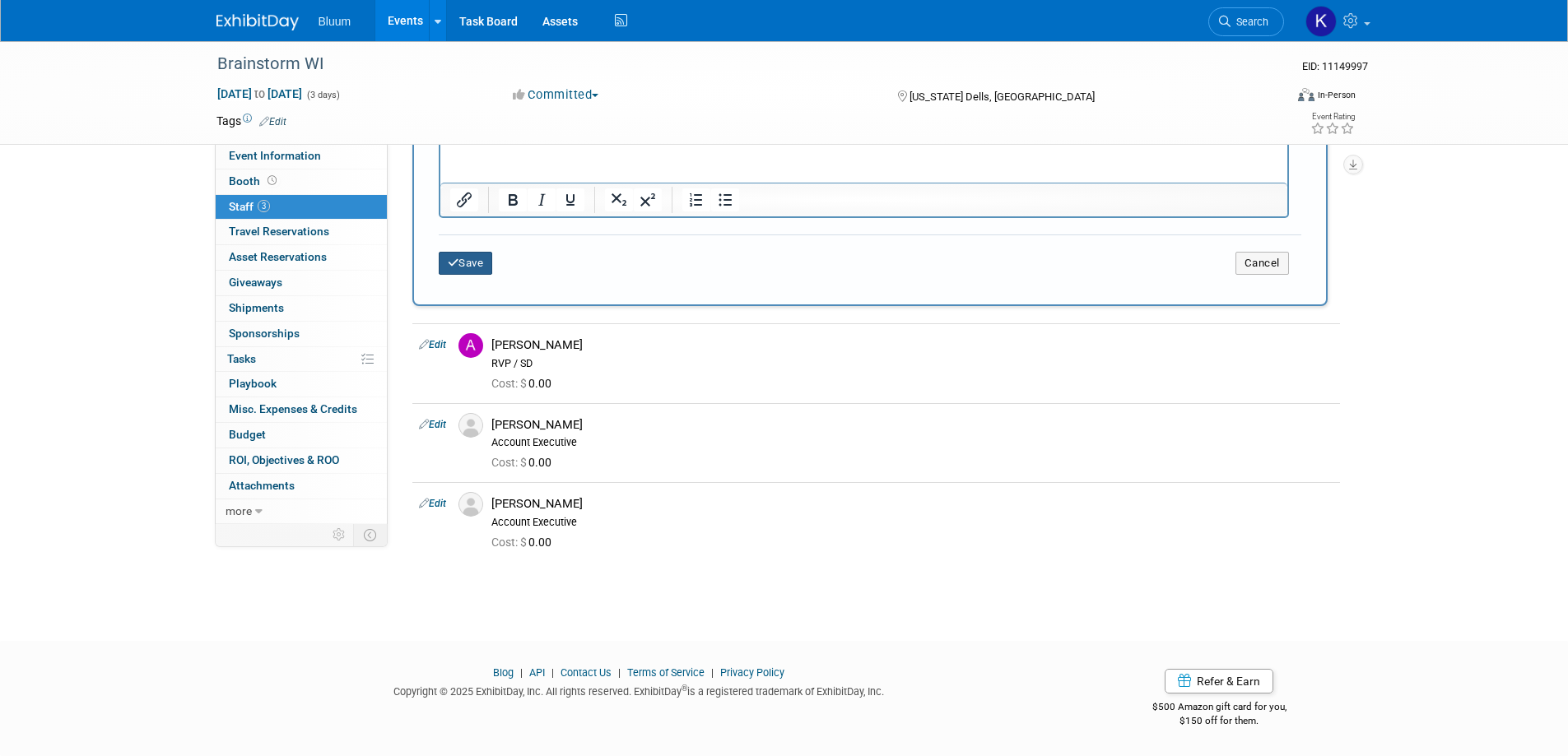
click at [466, 257] on button "Save" at bounding box center [465, 263] width 54 height 23
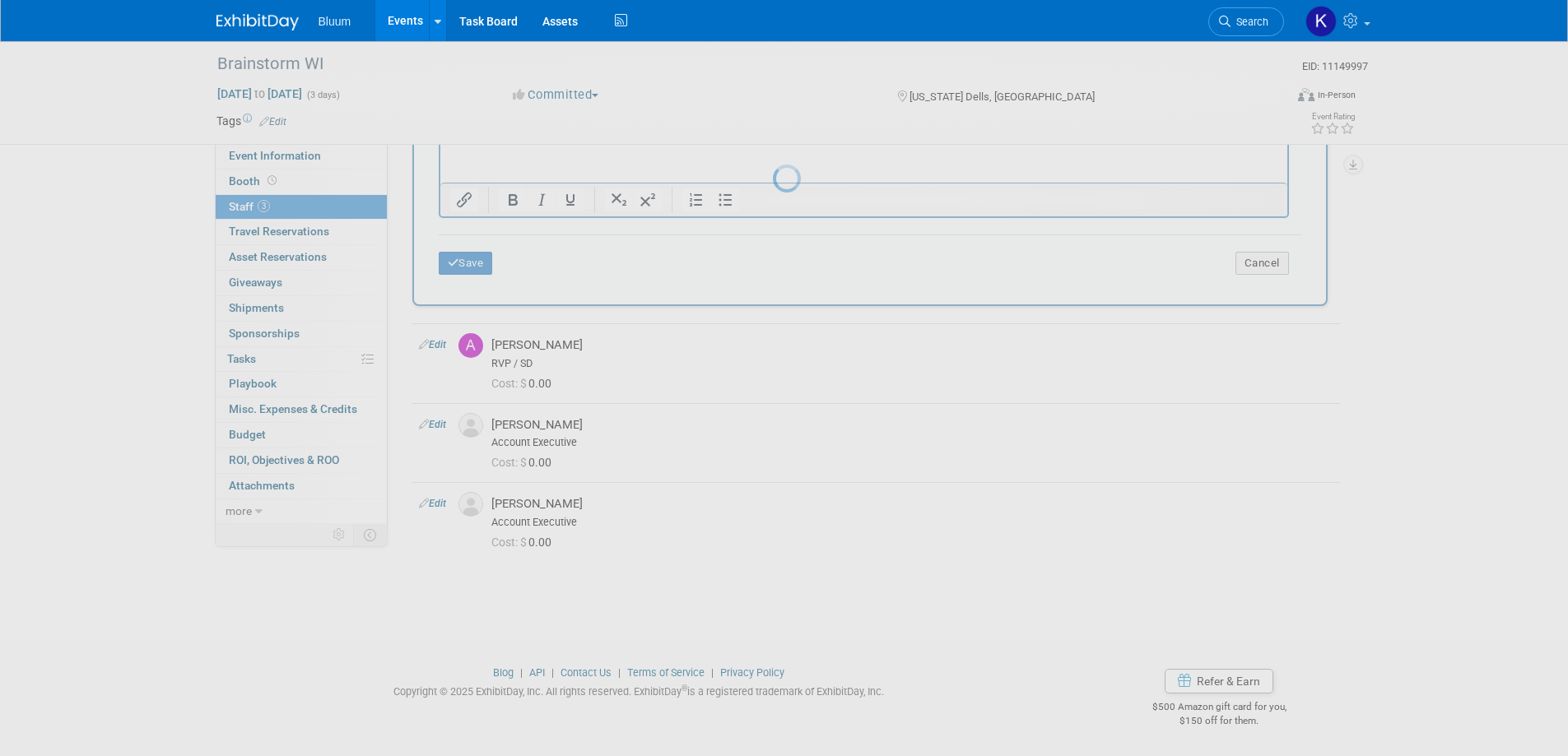
scroll to position [16, 0]
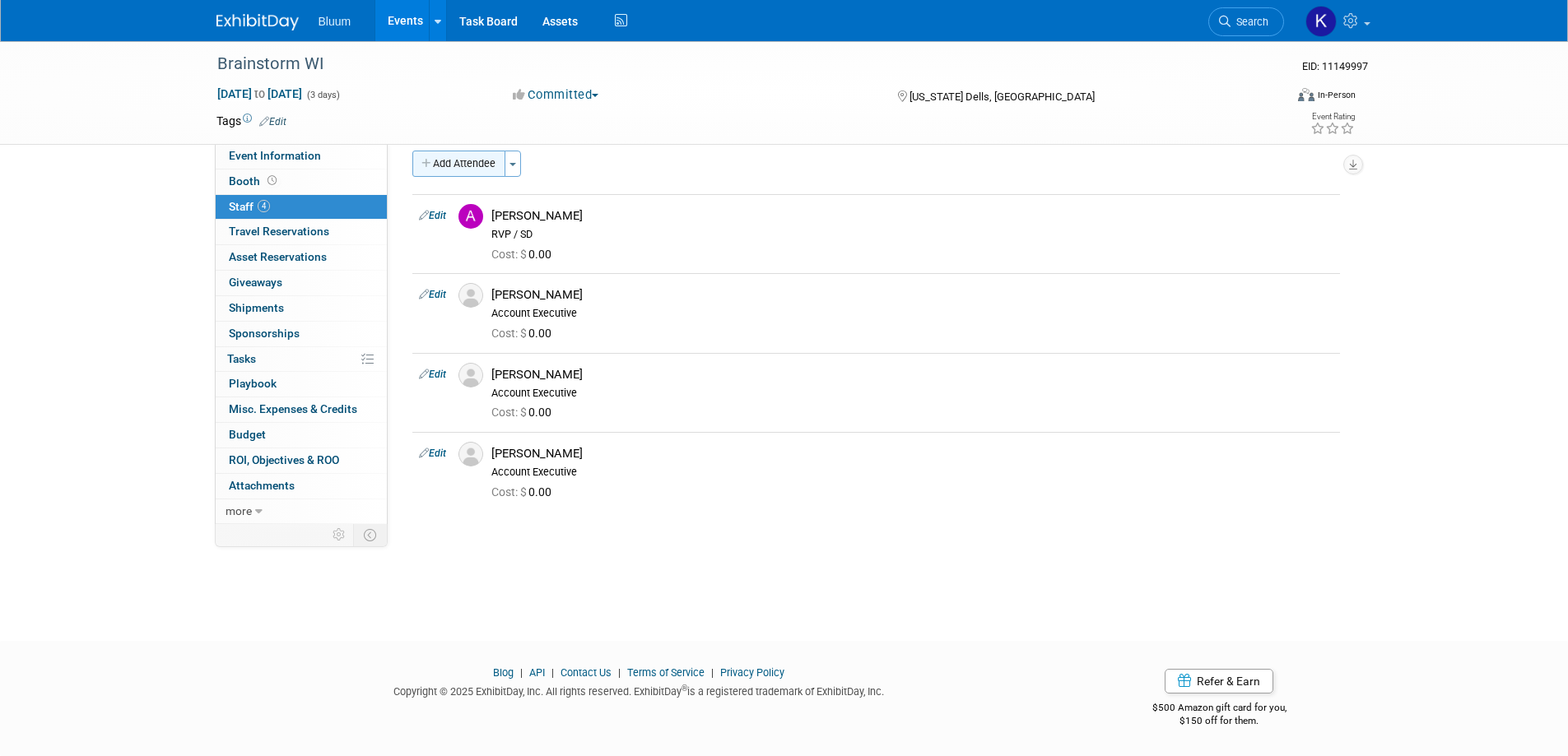
click at [475, 164] on button "Add Attendee" at bounding box center [459, 164] width 93 height 27
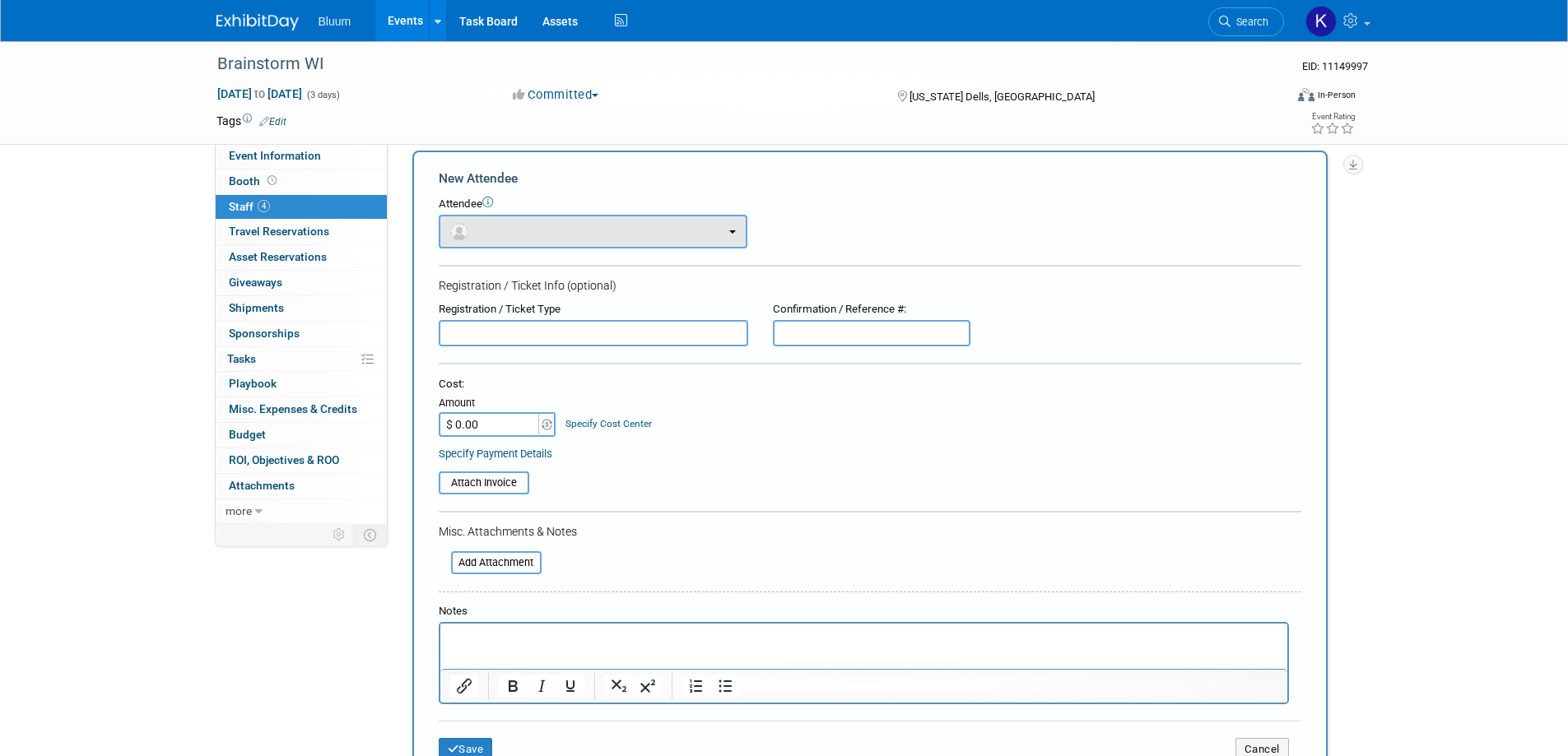
scroll to position [0, 0]
click at [514, 232] on button "button" at bounding box center [593, 231] width 309 height 34
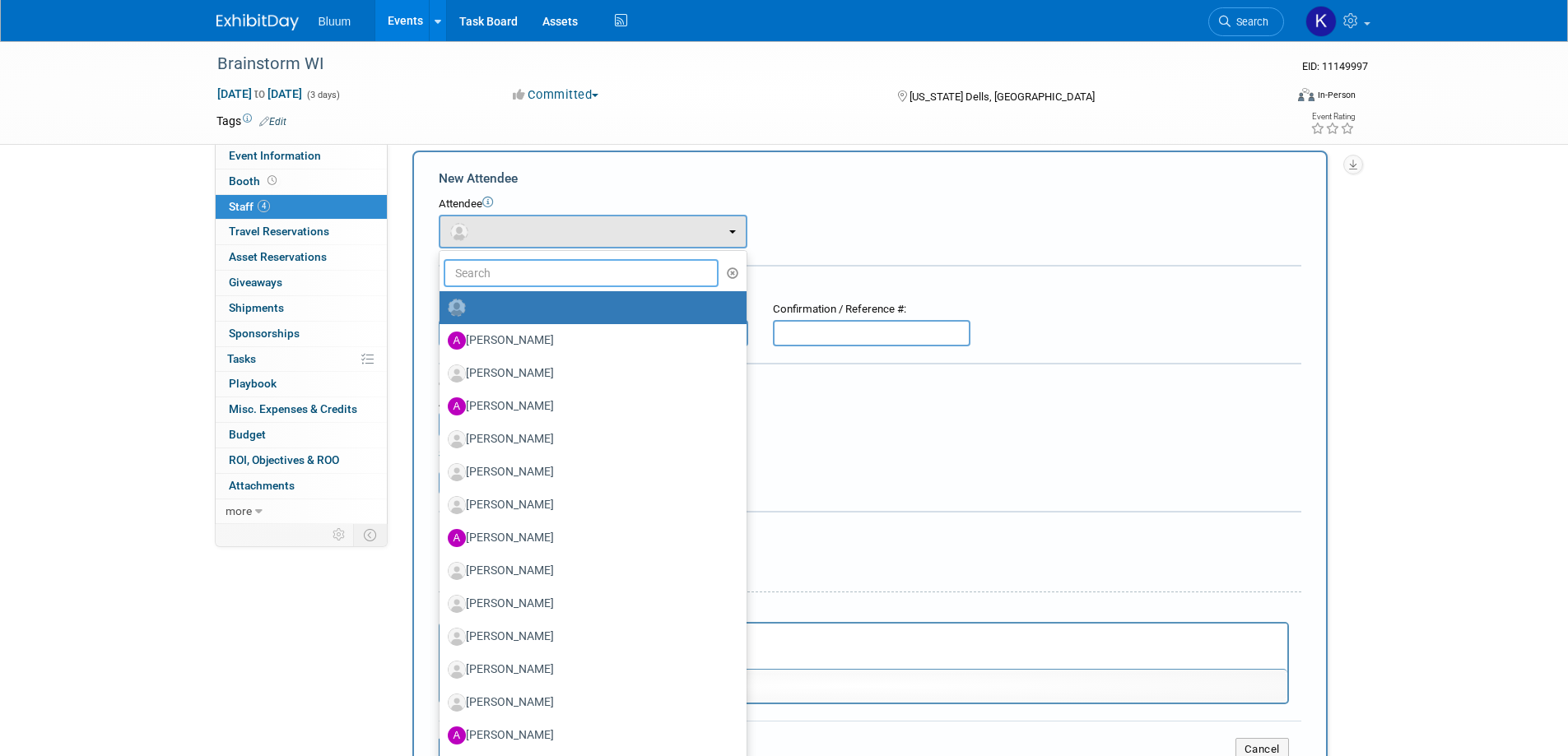
click at [526, 277] on input "text" at bounding box center [581, 273] width 275 height 28
paste input "Cora Schankler"
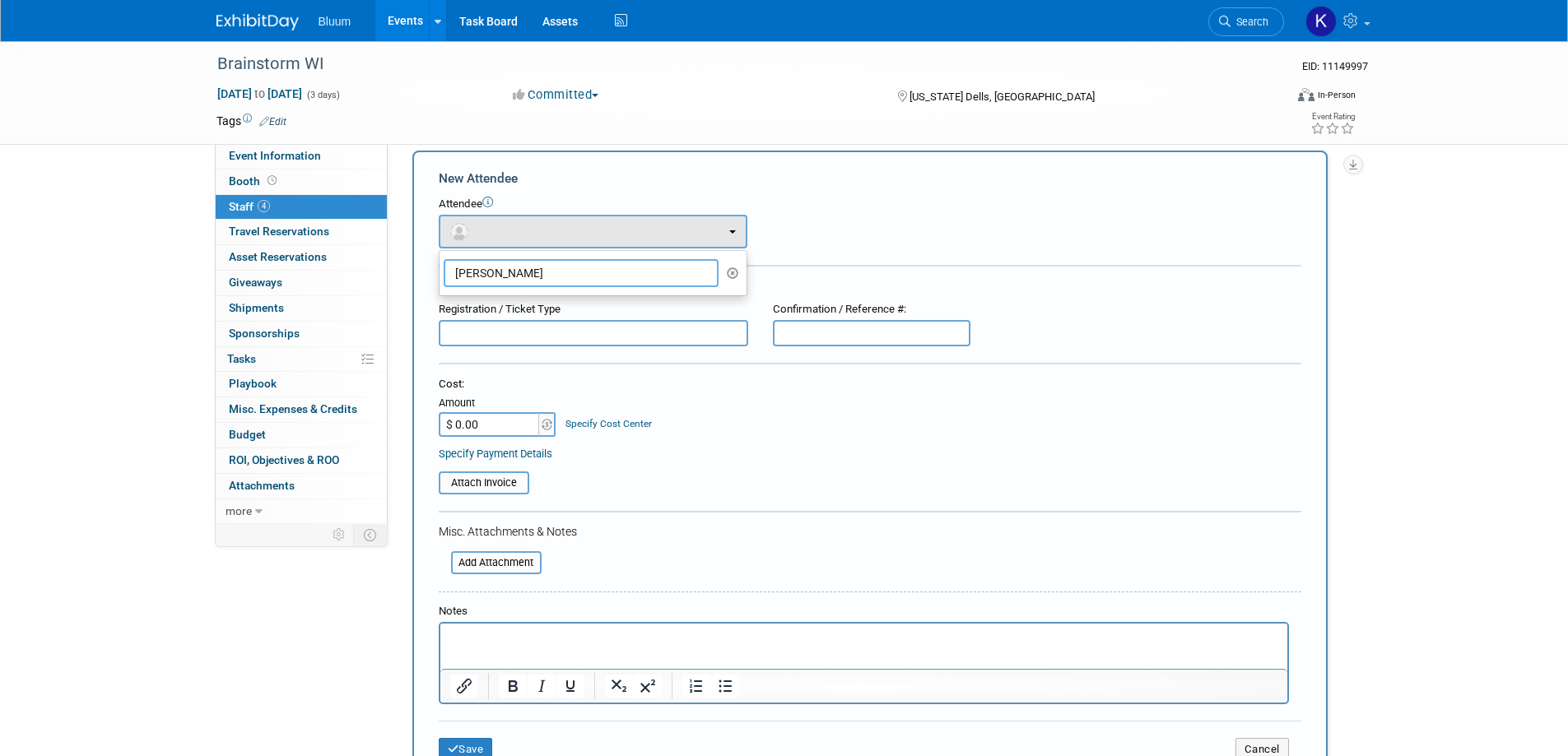
drag, startPoint x: 557, startPoint y: 274, endPoint x: 476, endPoint y: 276, distance: 81.0
click at [476, 276] on input "Cora Schankler" at bounding box center [581, 273] width 275 height 28
type input "Cora"
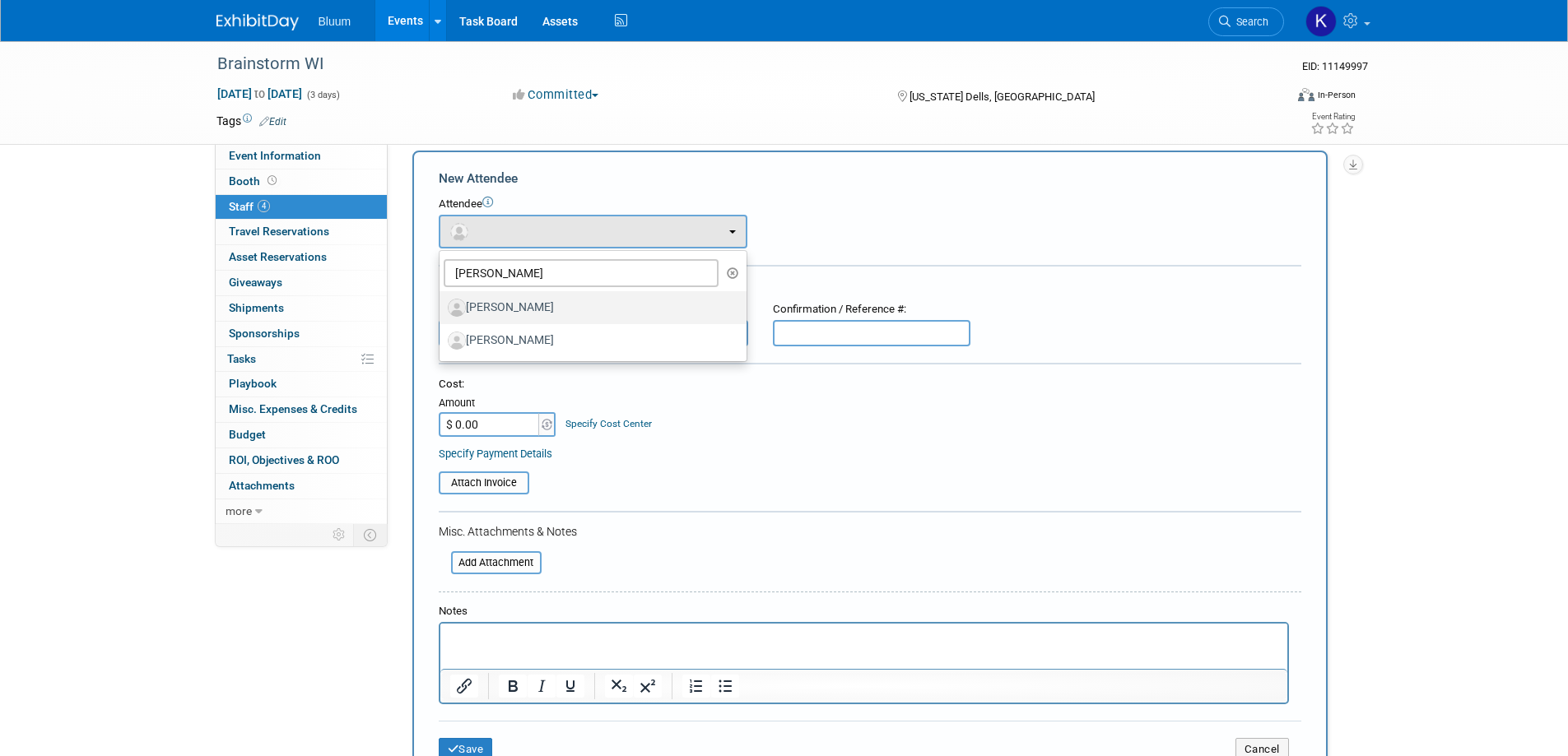
click at [512, 314] on label "Cora Schrankler" at bounding box center [589, 307] width 282 height 27
click at [442, 311] on input "Cora Schrankler" at bounding box center [437, 306] width 10 height 10
select select "4048da3e-a64f-4f21-ae95-300700f2d441"
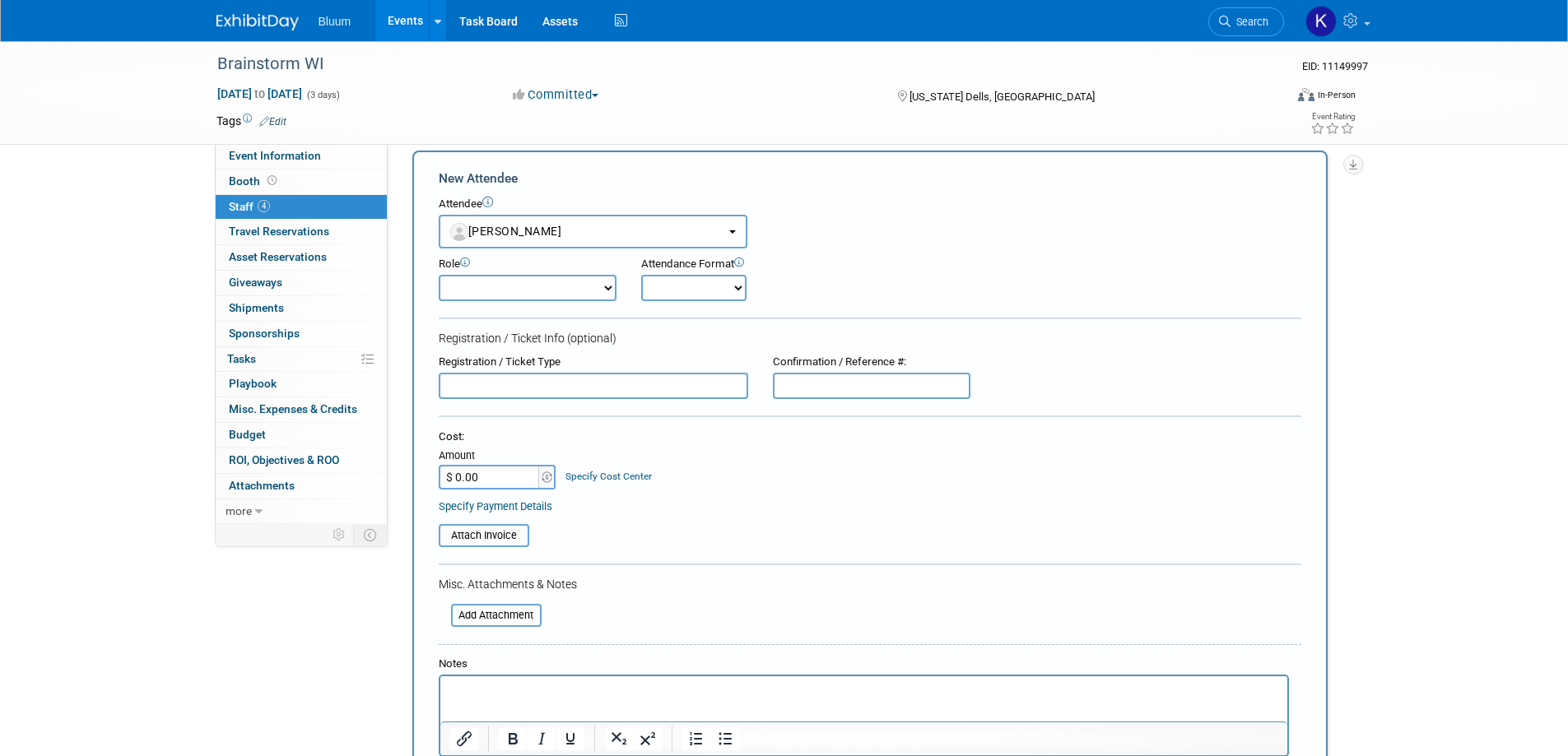
click at [514, 294] on select "Account Executive Demonstrator Event Support Host Leadership Offsite Event Supp…" at bounding box center [527, 288] width 178 height 27
select select "600"
click at [438, 275] on select "Account Executive Demonstrator Event Support Host Leadership Offsite Event Supp…" at bounding box center [527, 288] width 178 height 27
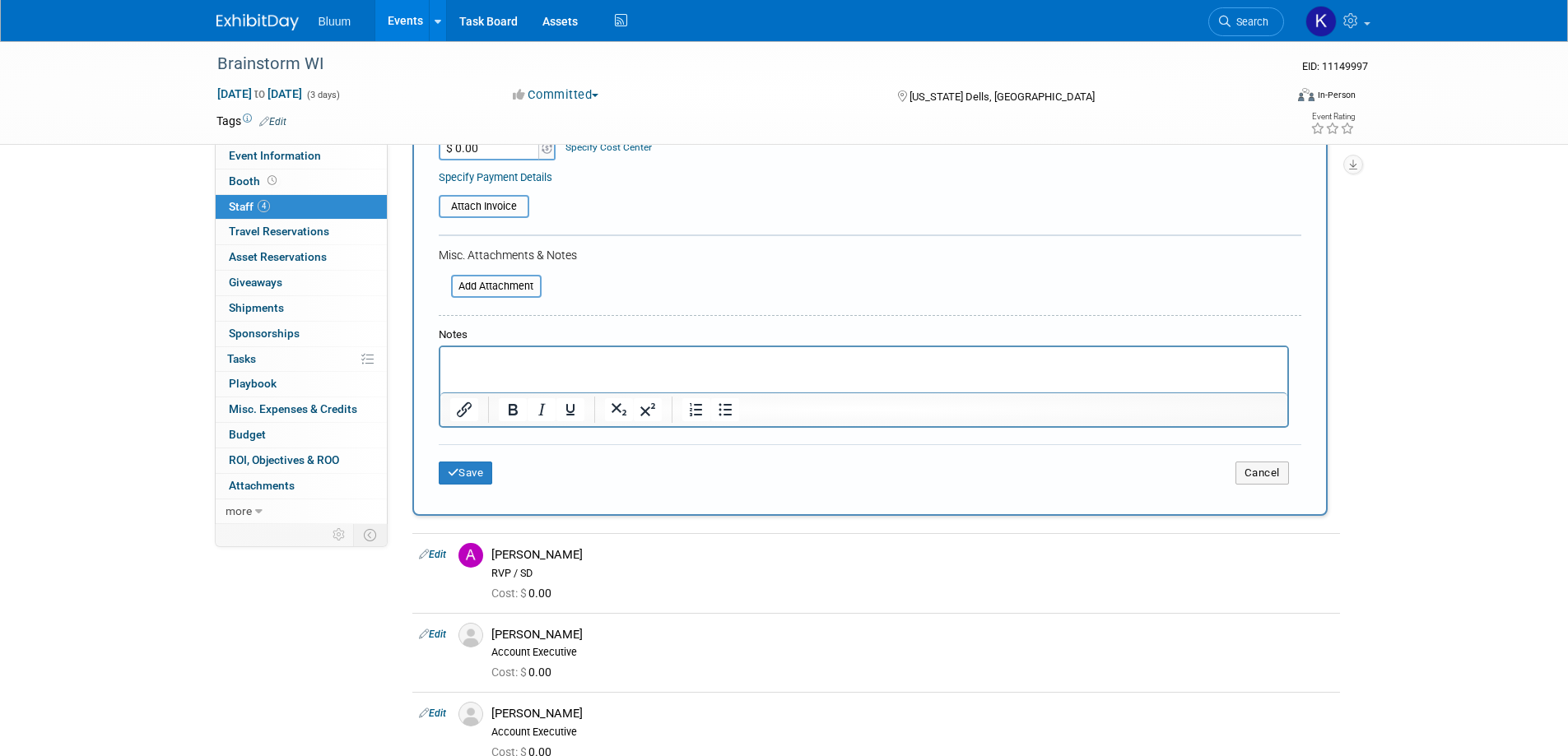
scroll to position [509, 0]
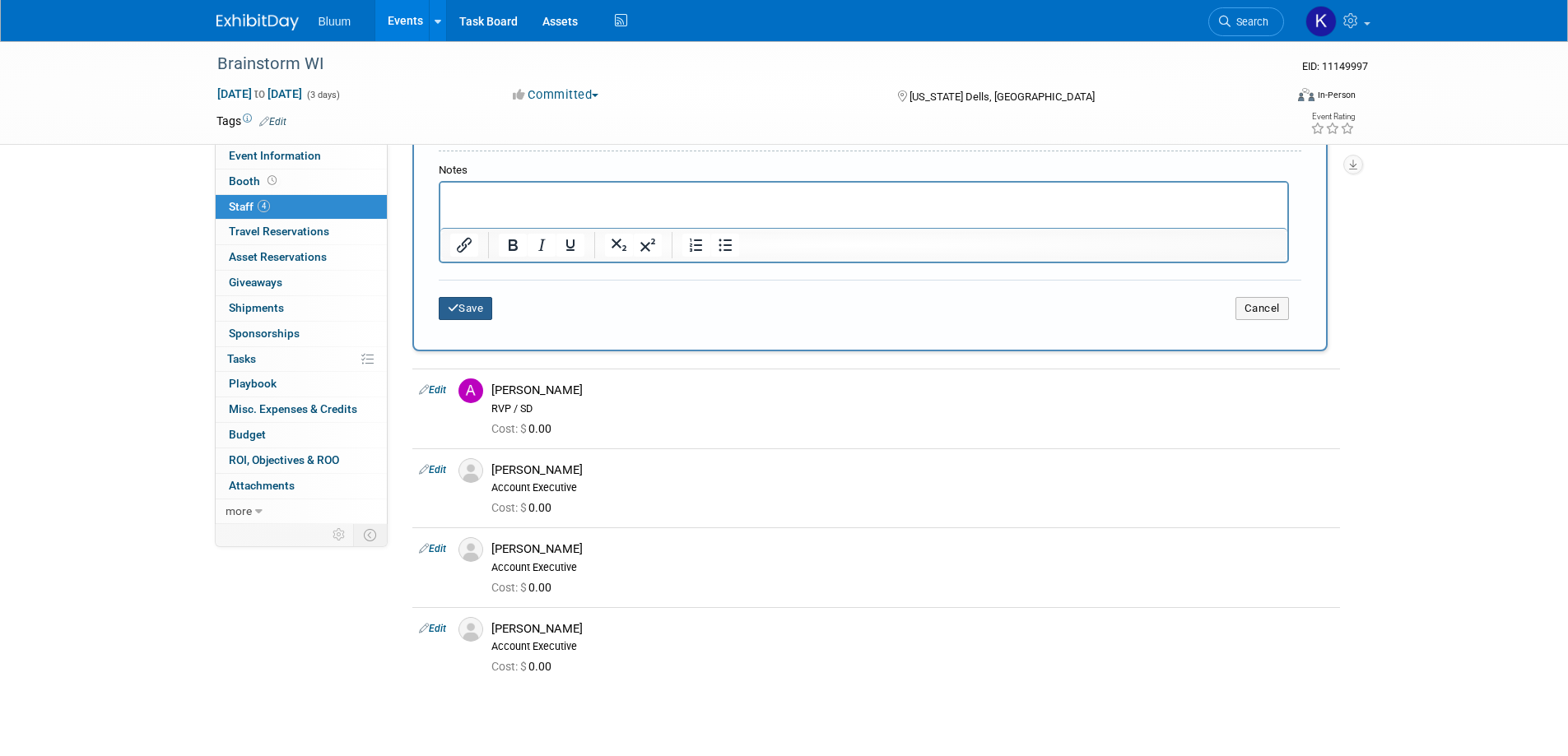
click at [450, 301] on button "Save" at bounding box center [465, 308] width 54 height 23
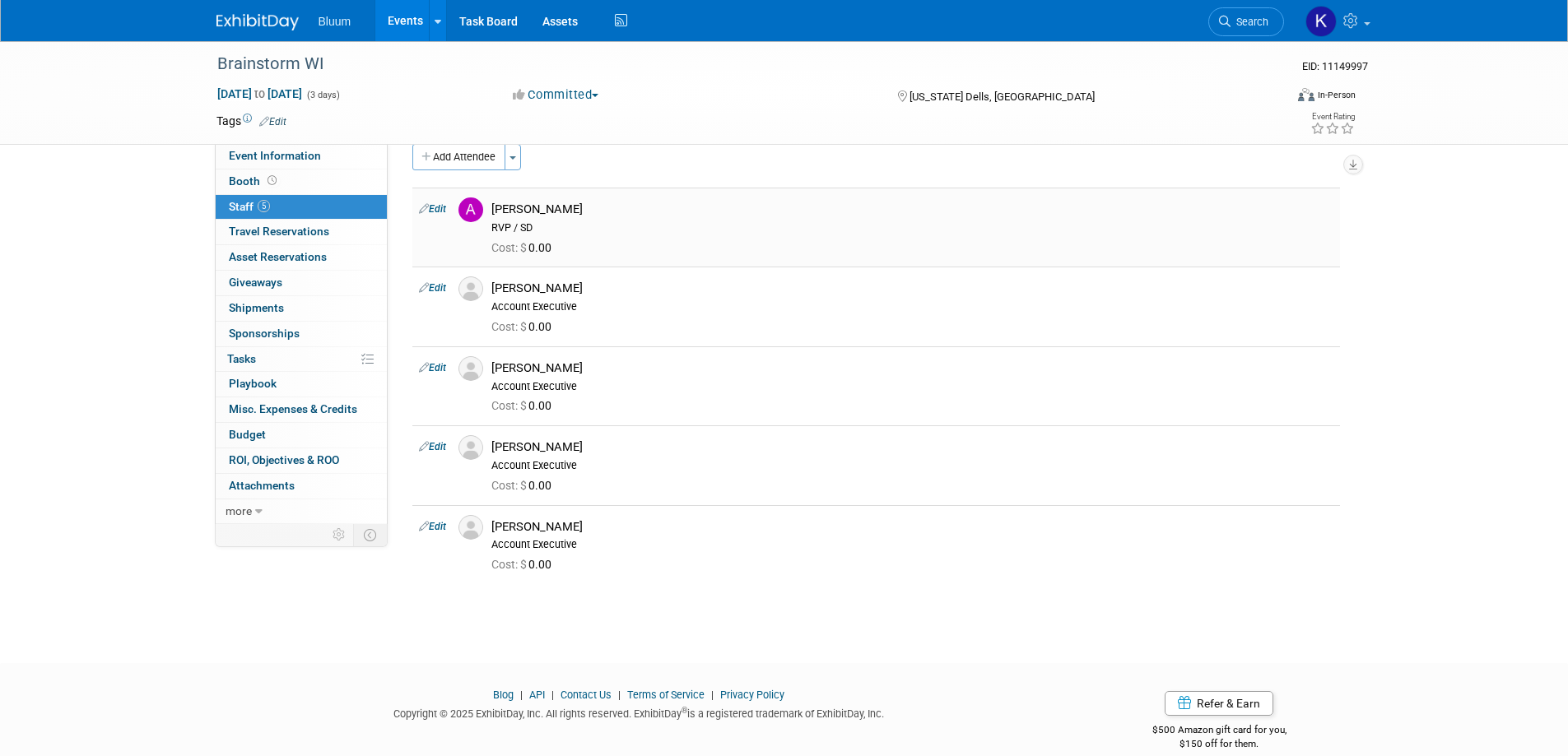
scroll to position [0, 0]
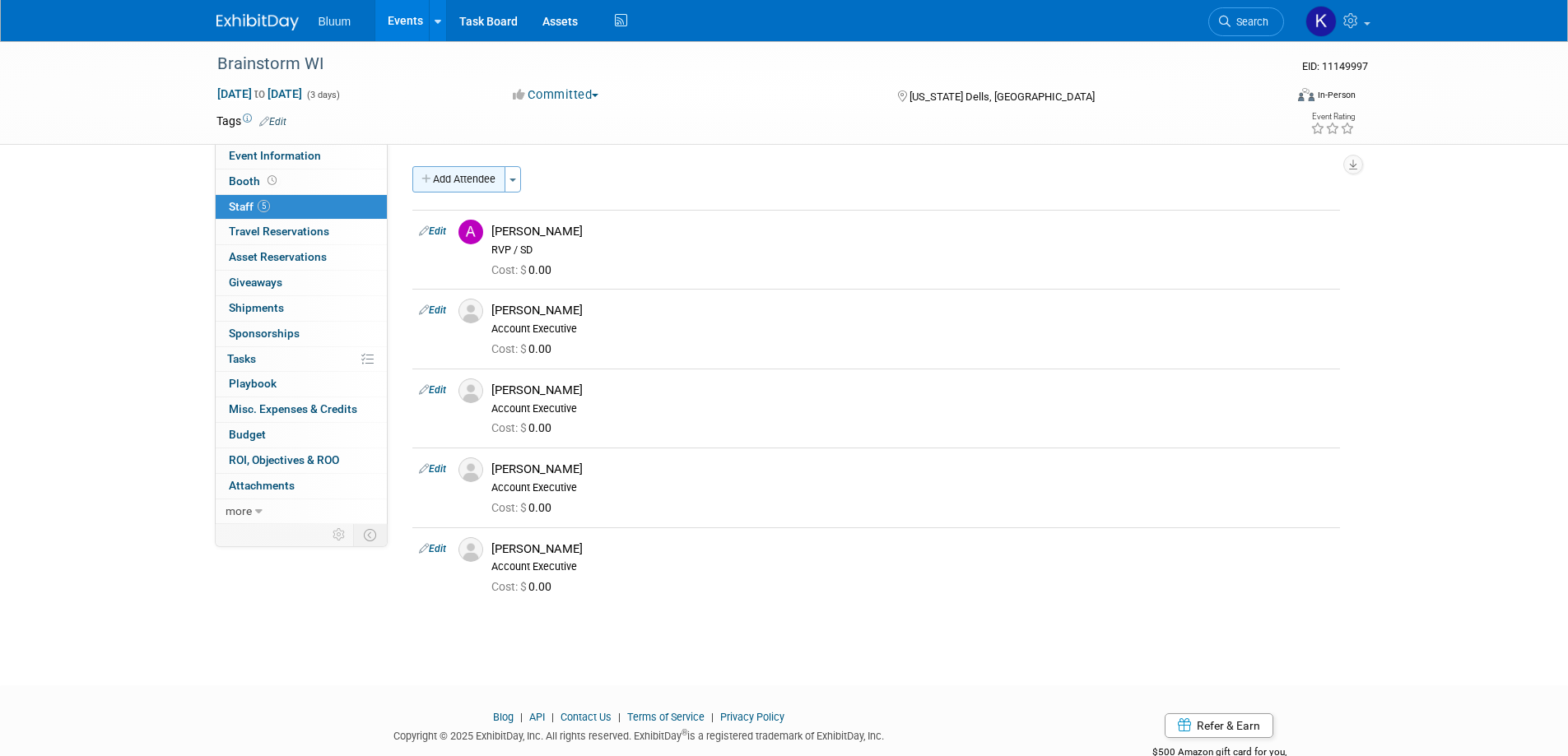
click at [461, 186] on button "Add Attendee" at bounding box center [459, 180] width 93 height 27
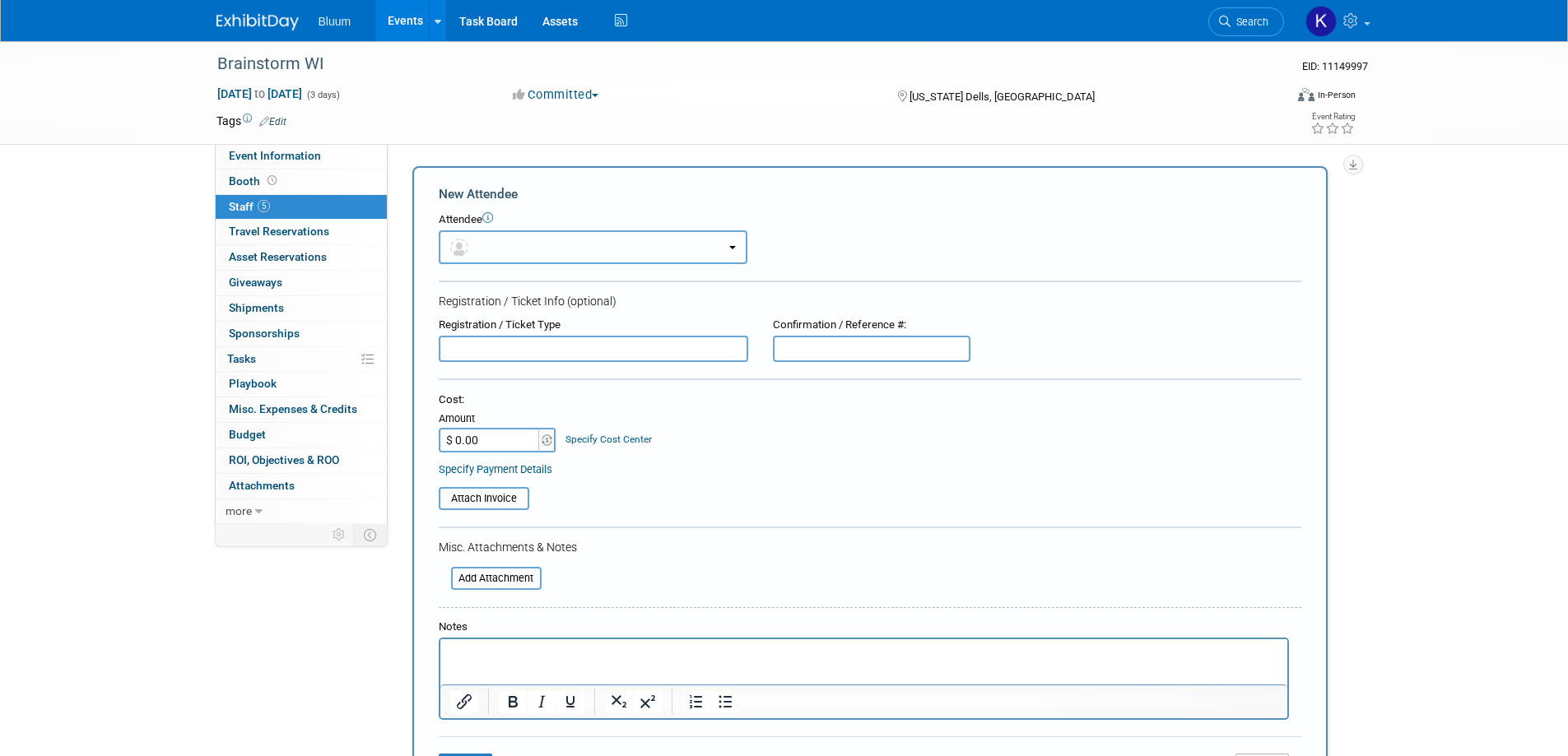
click at [520, 245] on button "button" at bounding box center [593, 247] width 309 height 34
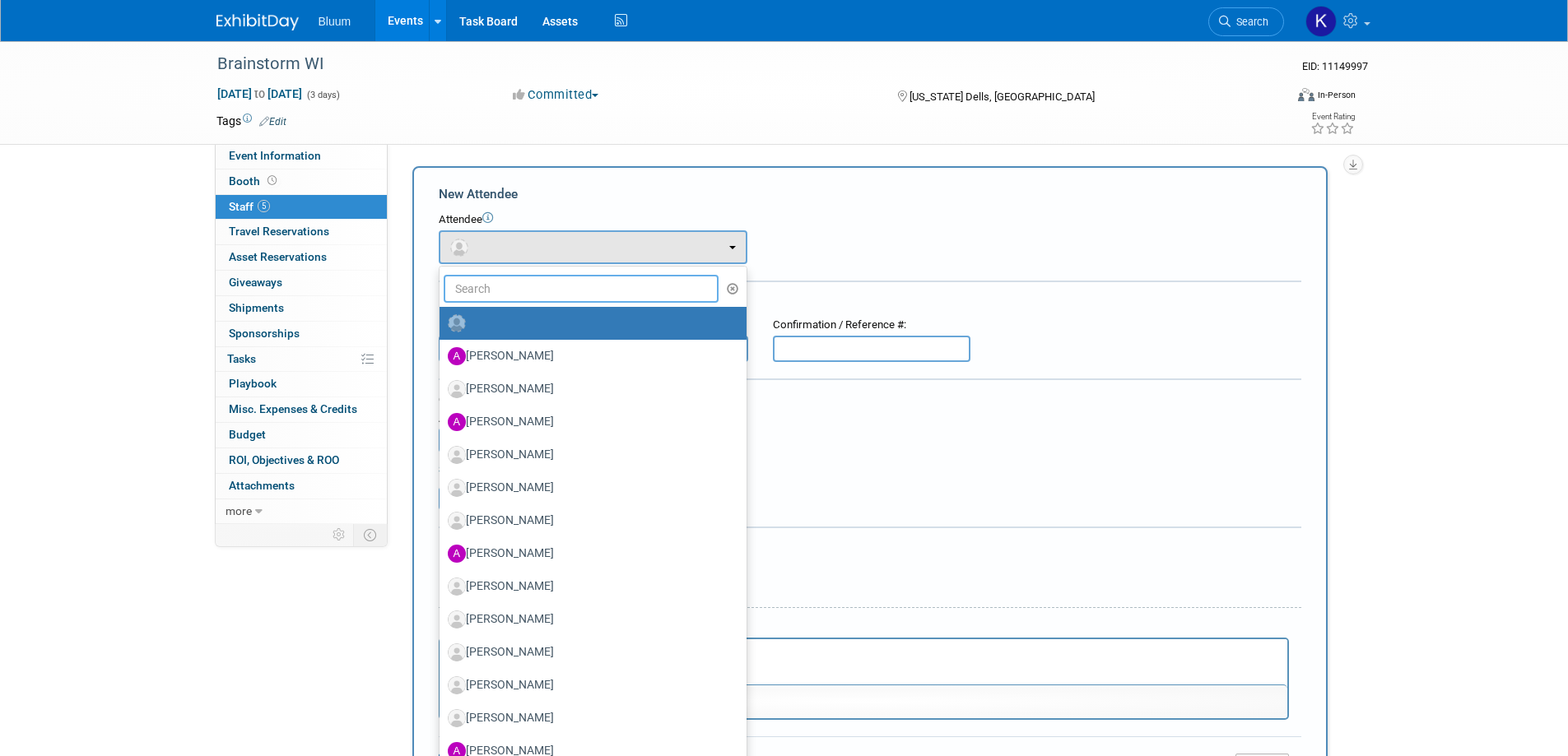
click at [506, 293] on input "text" at bounding box center [581, 289] width 275 height 28
paste input "Meliss"
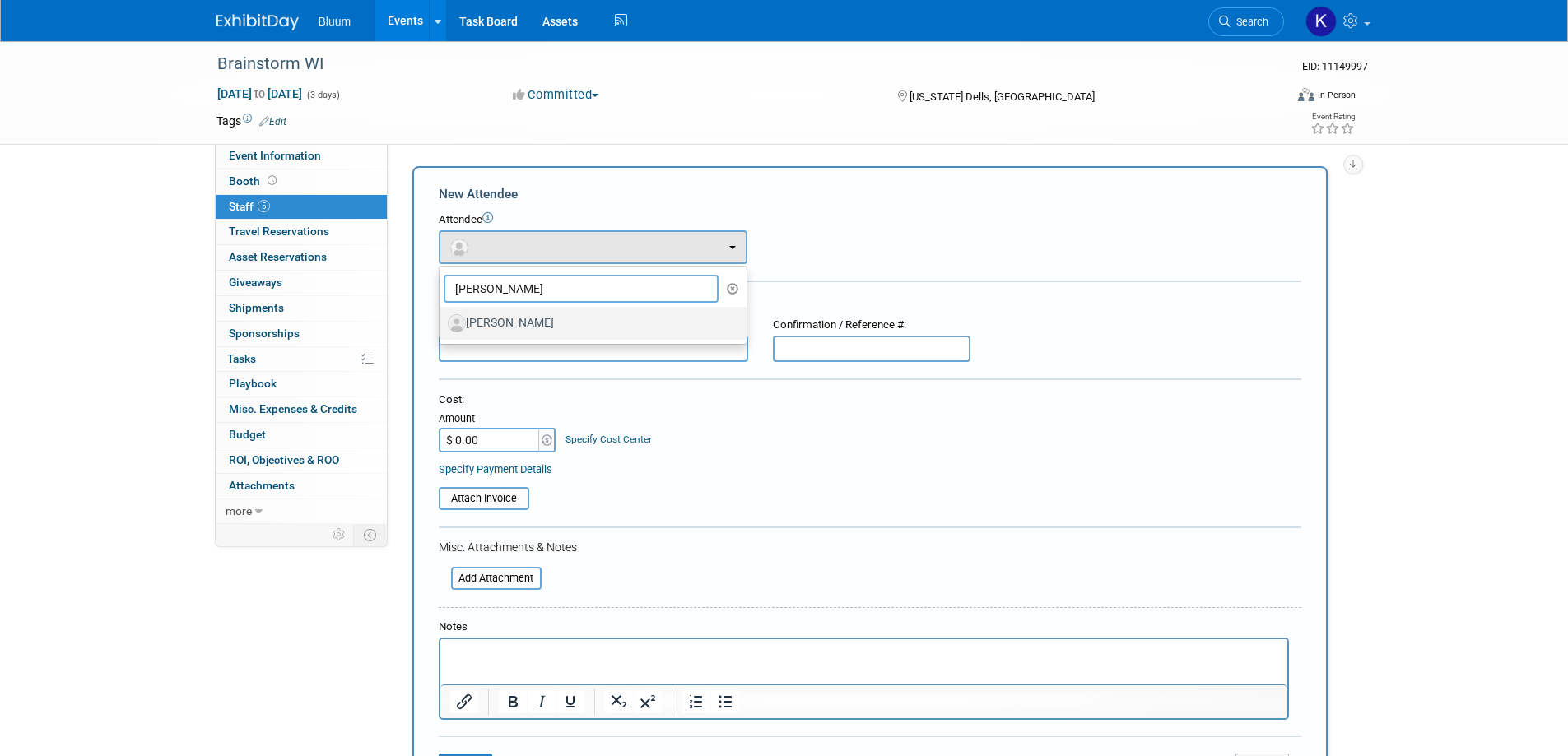
type input "Meliss"
click at [501, 322] on label "Melissa Chmill" at bounding box center [589, 324] width 282 height 27
click at [442, 322] on input "Melissa Chmill" at bounding box center [437, 321] width 10 height 10
select select "d6e9be2b-71bd-40e9-9dbd-6e86e5916c61"
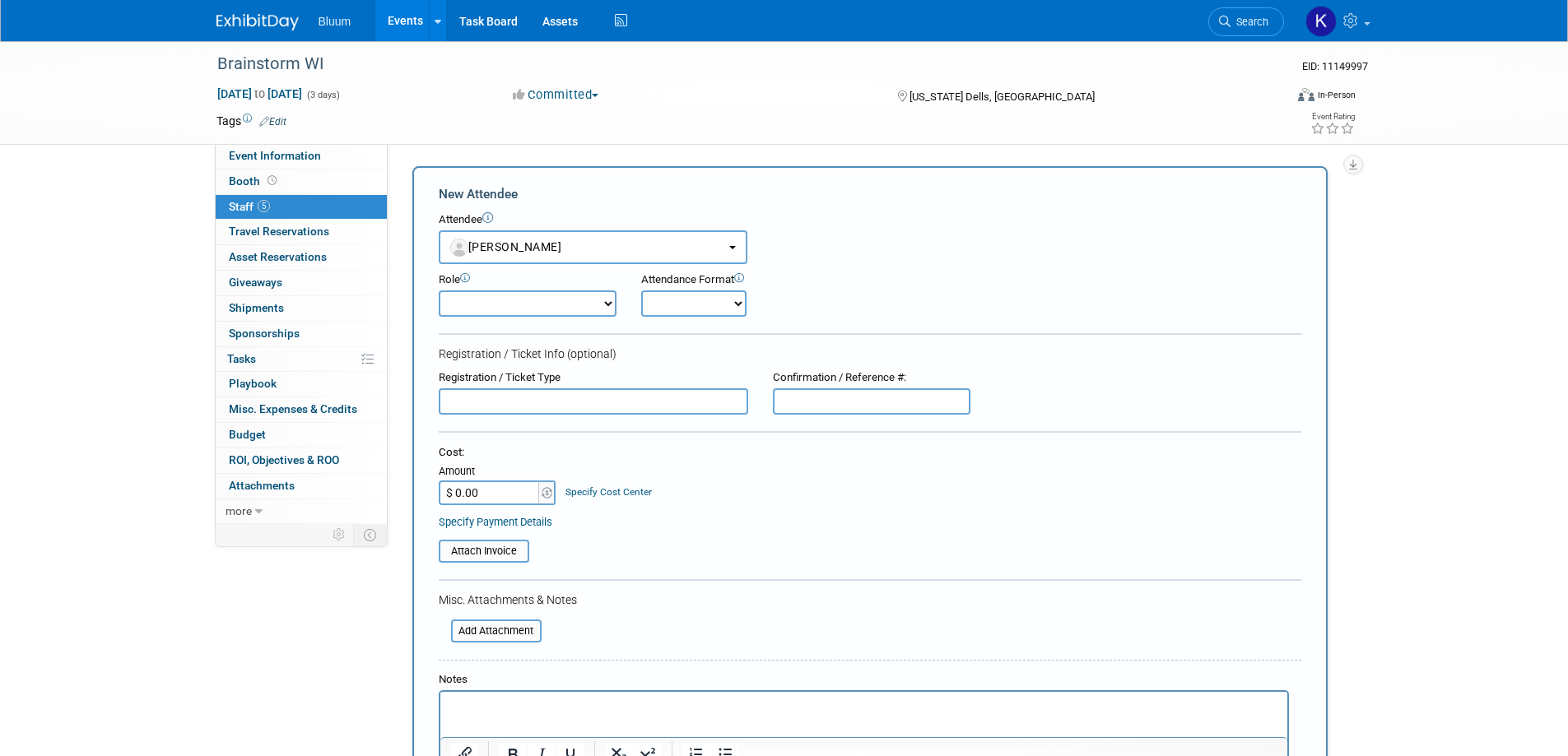
click at [578, 306] on select "Account Executive Demonstrator Event Support Host Leadership Offsite Event Supp…" at bounding box center [527, 304] width 178 height 27
select select "600"
click at [438, 291] on select "Account Executive Demonstrator Event Support Host Leadership Offsite Event Supp…" at bounding box center [527, 304] width 178 height 27
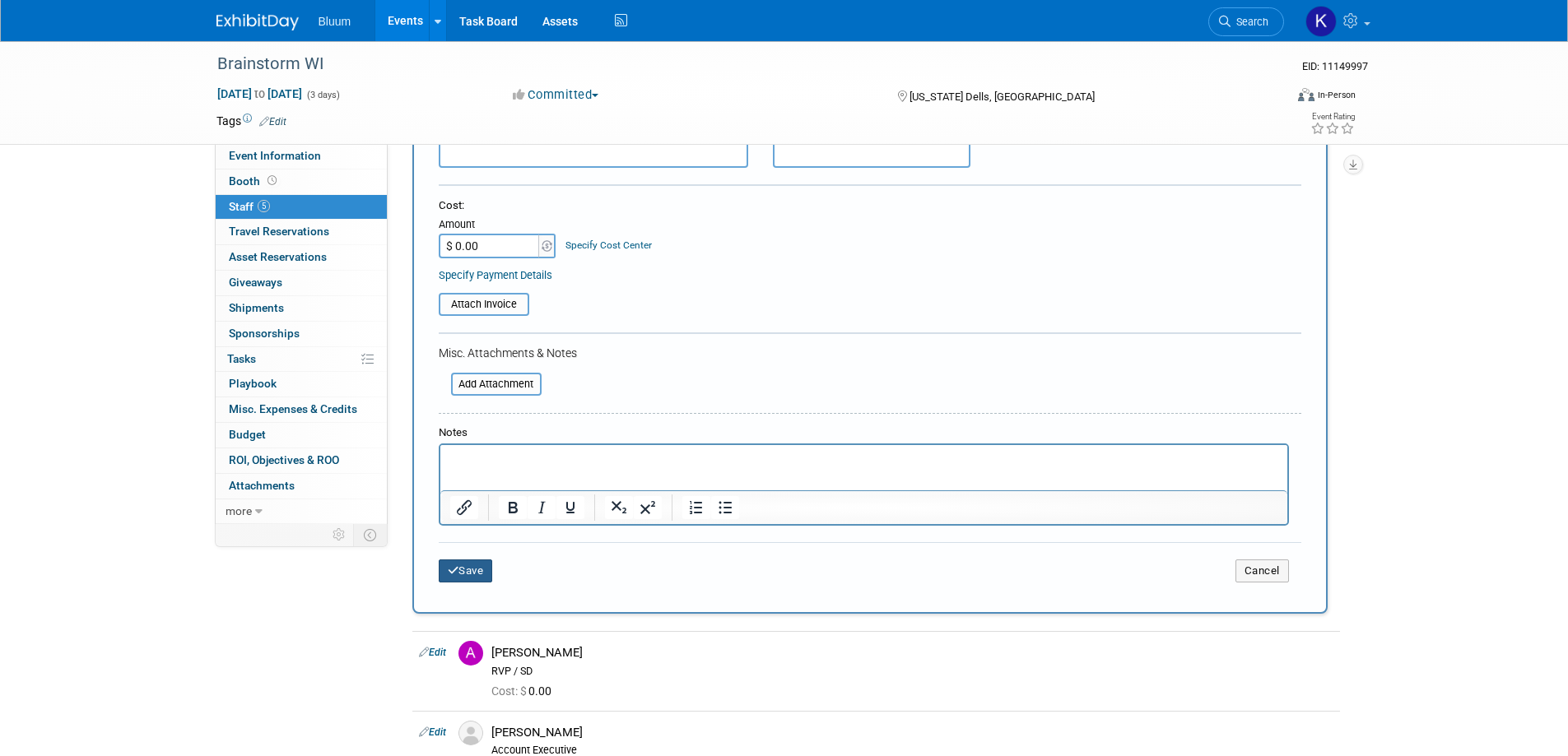
click at [467, 581] on button "Save" at bounding box center [465, 570] width 54 height 23
